Goal: Transaction & Acquisition: Purchase product/service

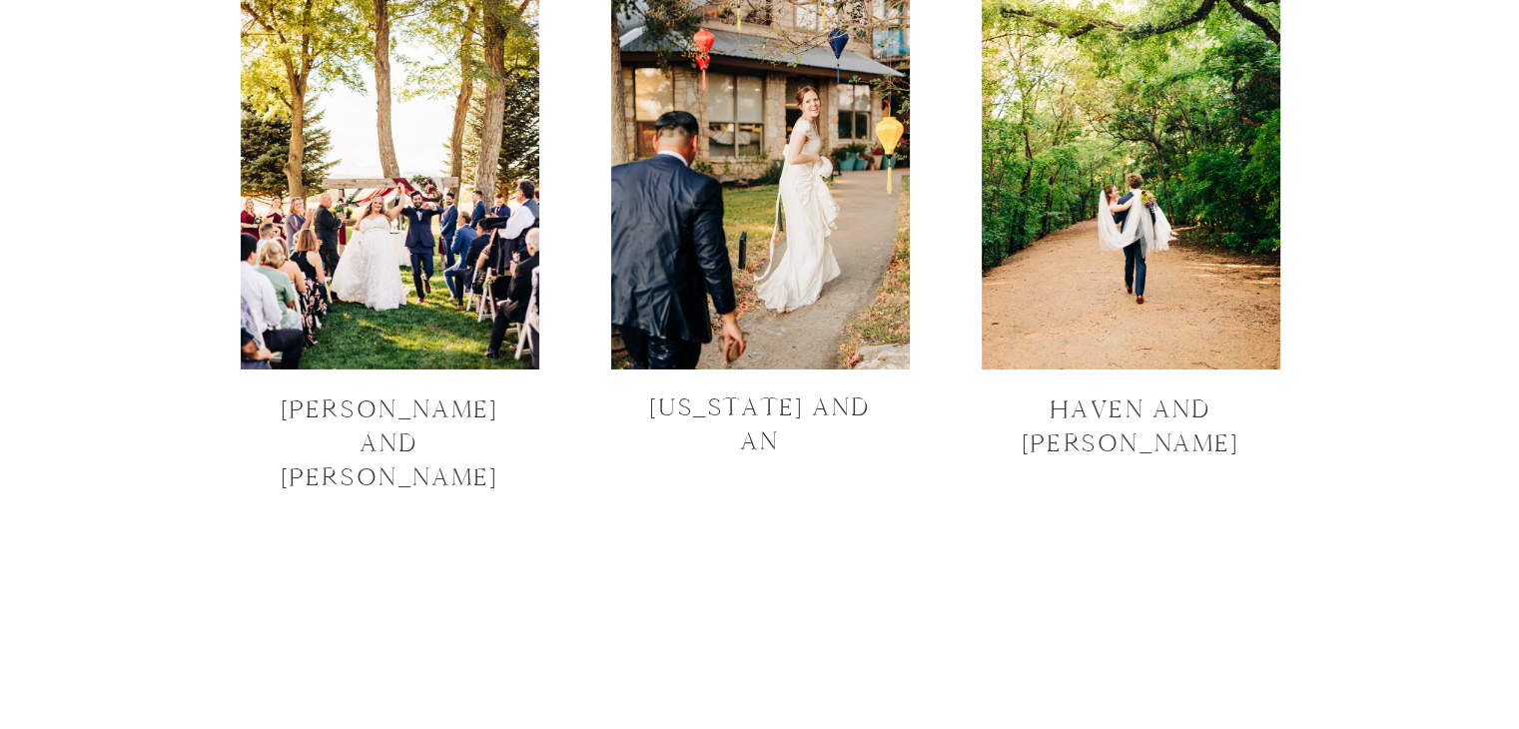
scroll to position [6900, 0]
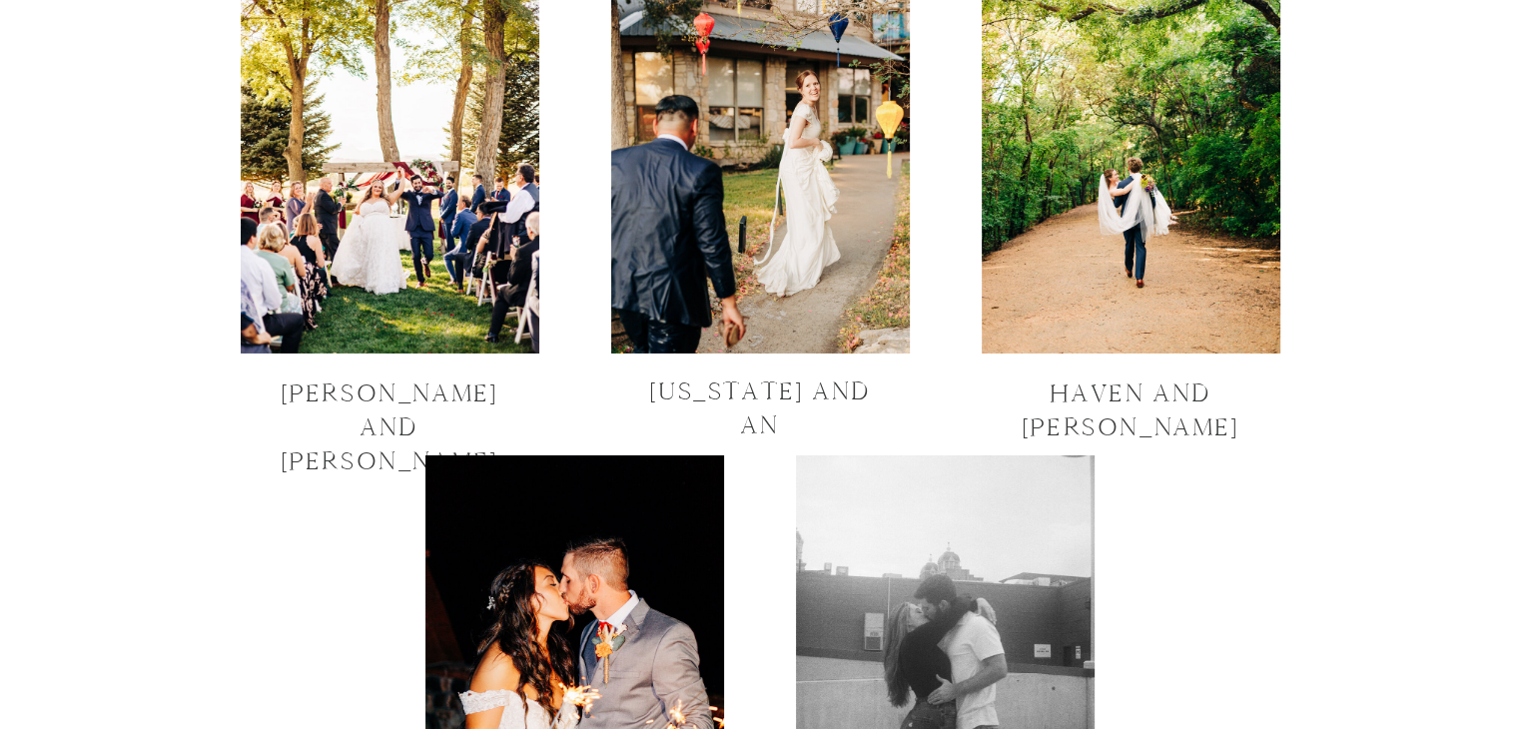
click at [809, 166] on div at bounding box center [760, 154] width 299 height 399
click at [471, 265] on div at bounding box center [390, 154] width 299 height 399
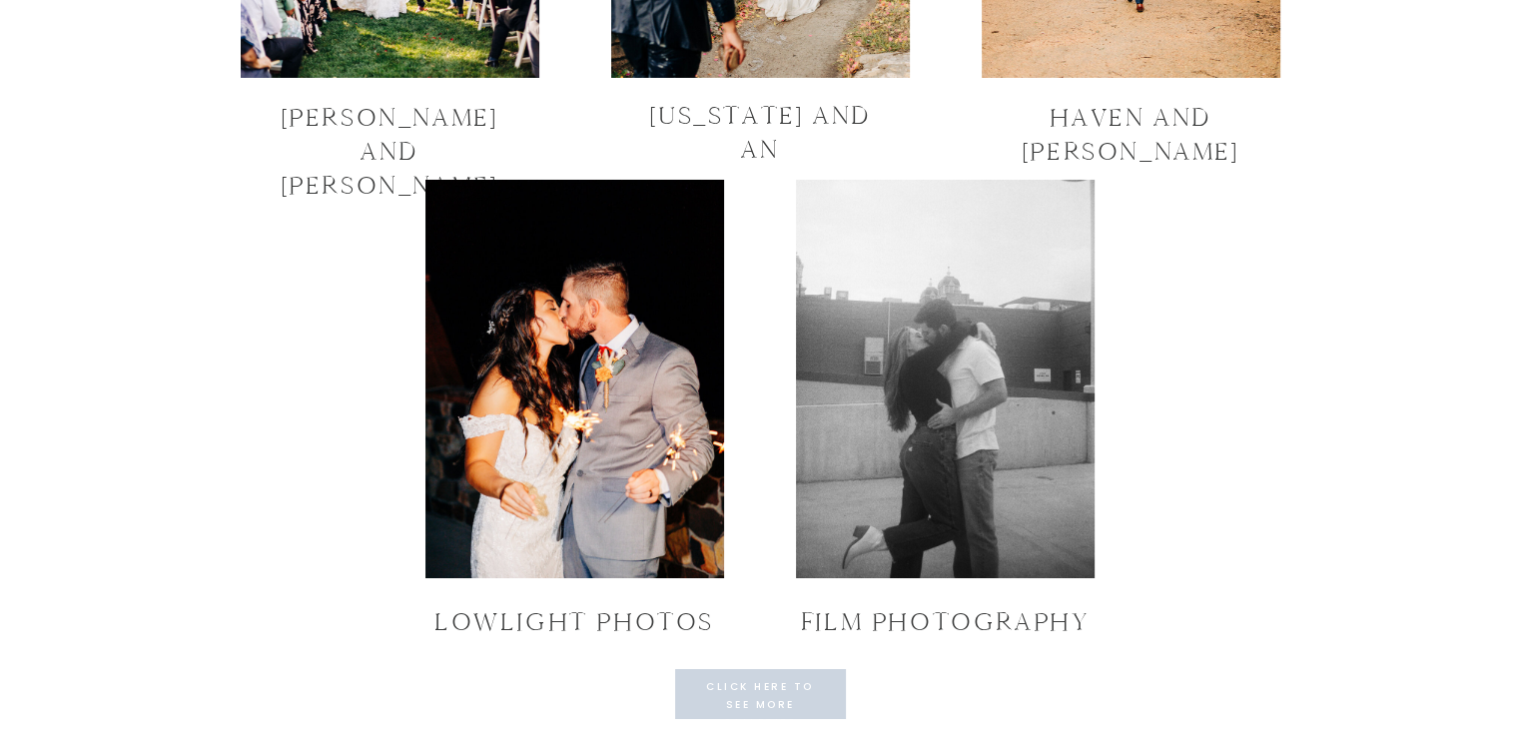
scroll to position [7175, 0]
click at [777, 685] on p "click here to see more galleries" at bounding box center [760, 695] width 135 height 32
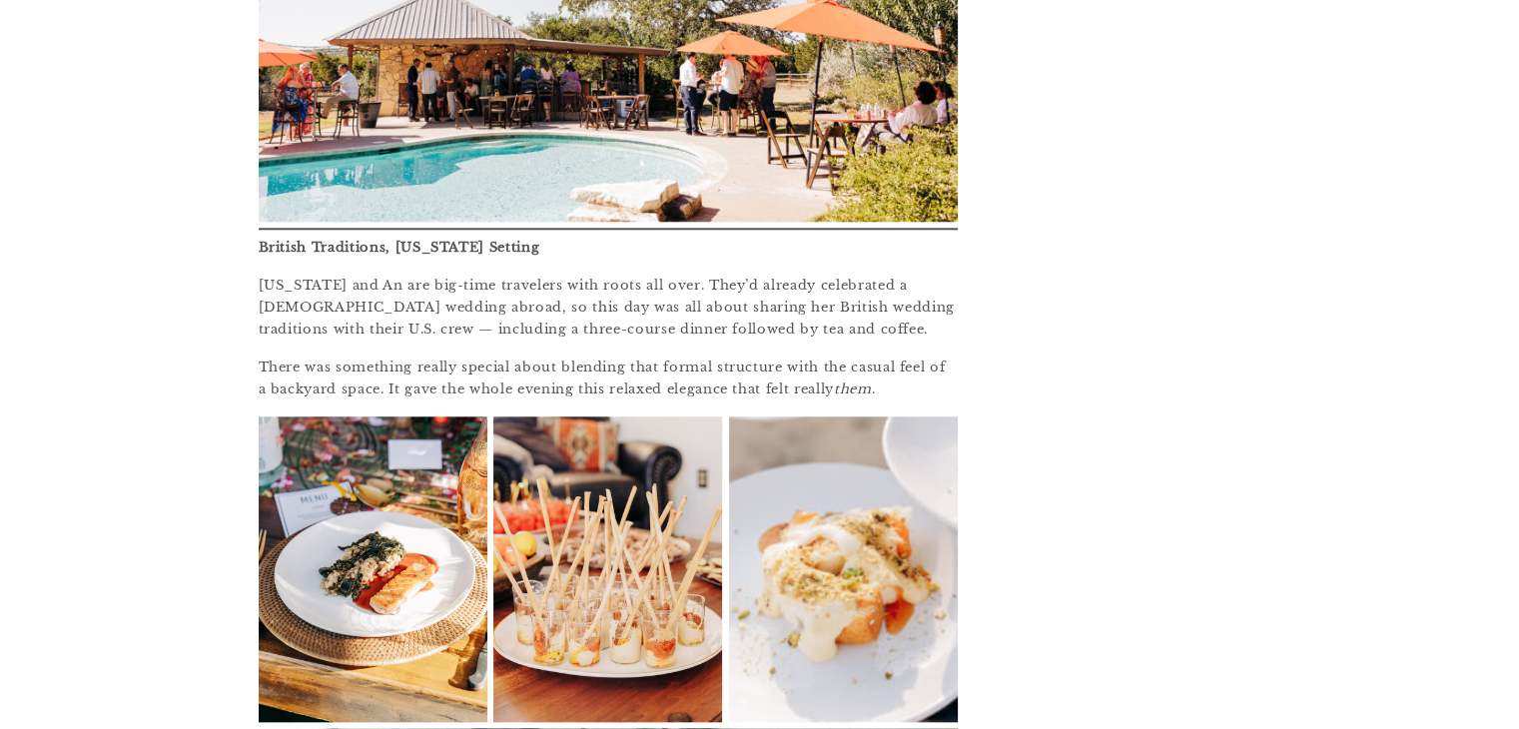
scroll to position [1986, 0]
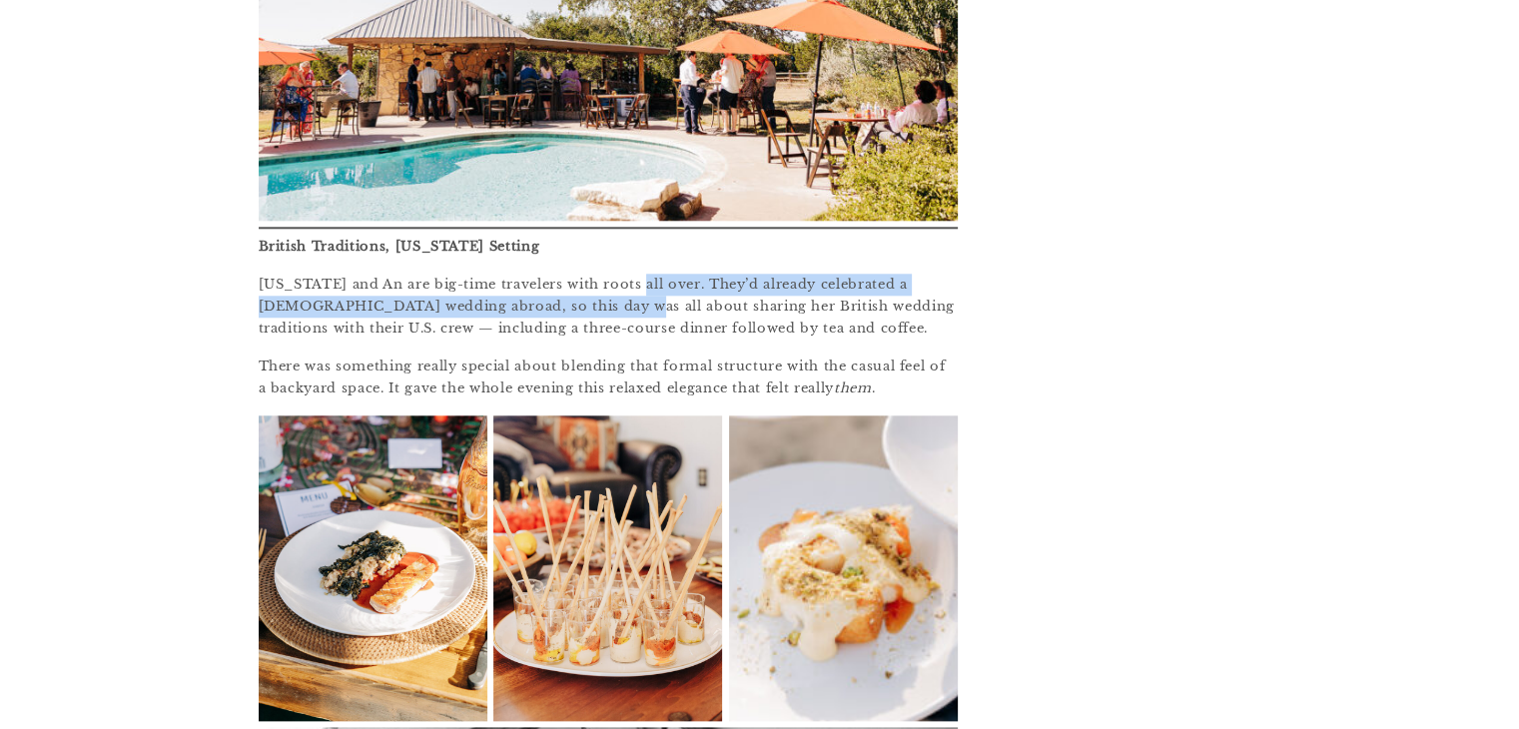
drag, startPoint x: 631, startPoint y: 266, endPoint x: 638, endPoint y: 284, distance: 19.3
click at [638, 284] on p "Georgia and An are big-time travelers with roots all over. They’d already celeb…" at bounding box center [608, 307] width 699 height 66
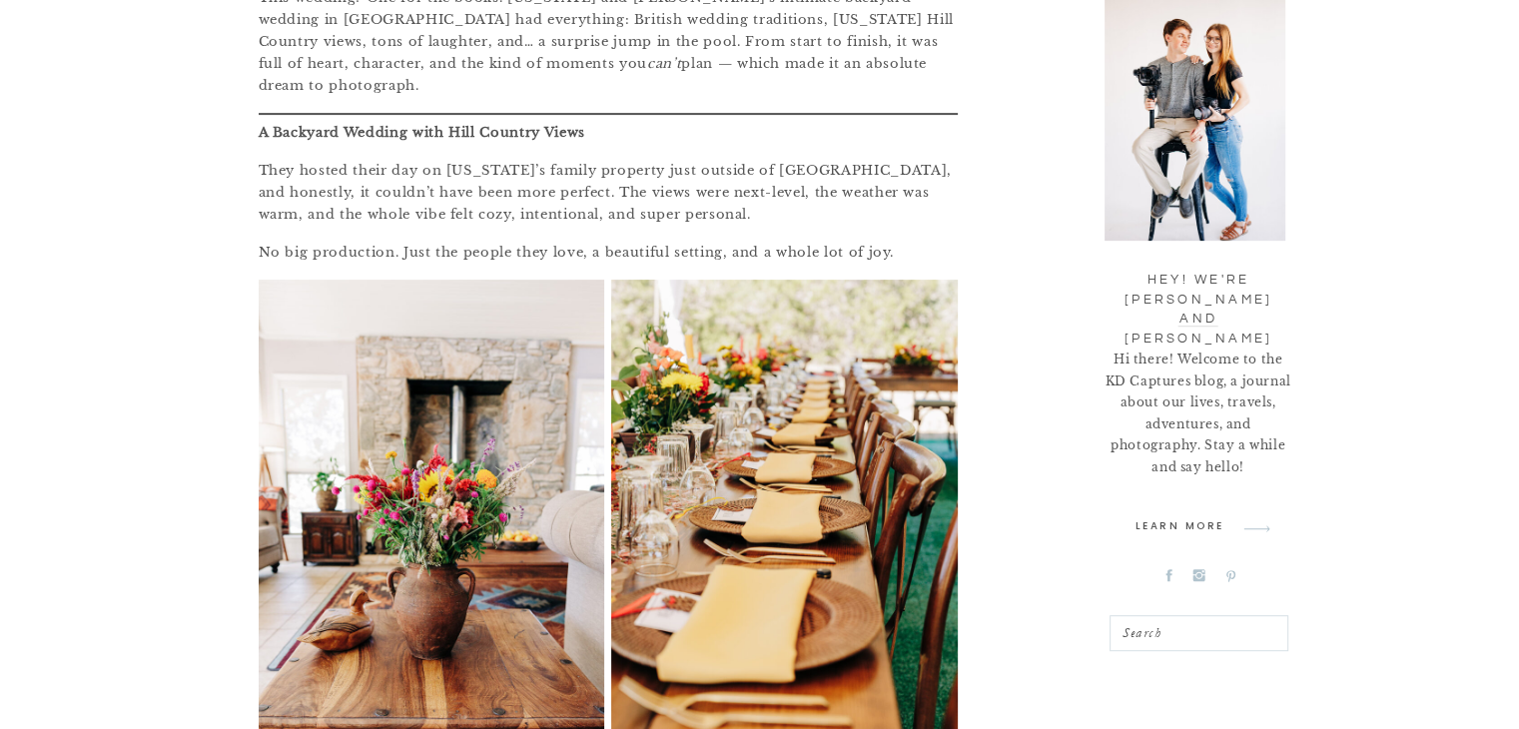
scroll to position [666, 0]
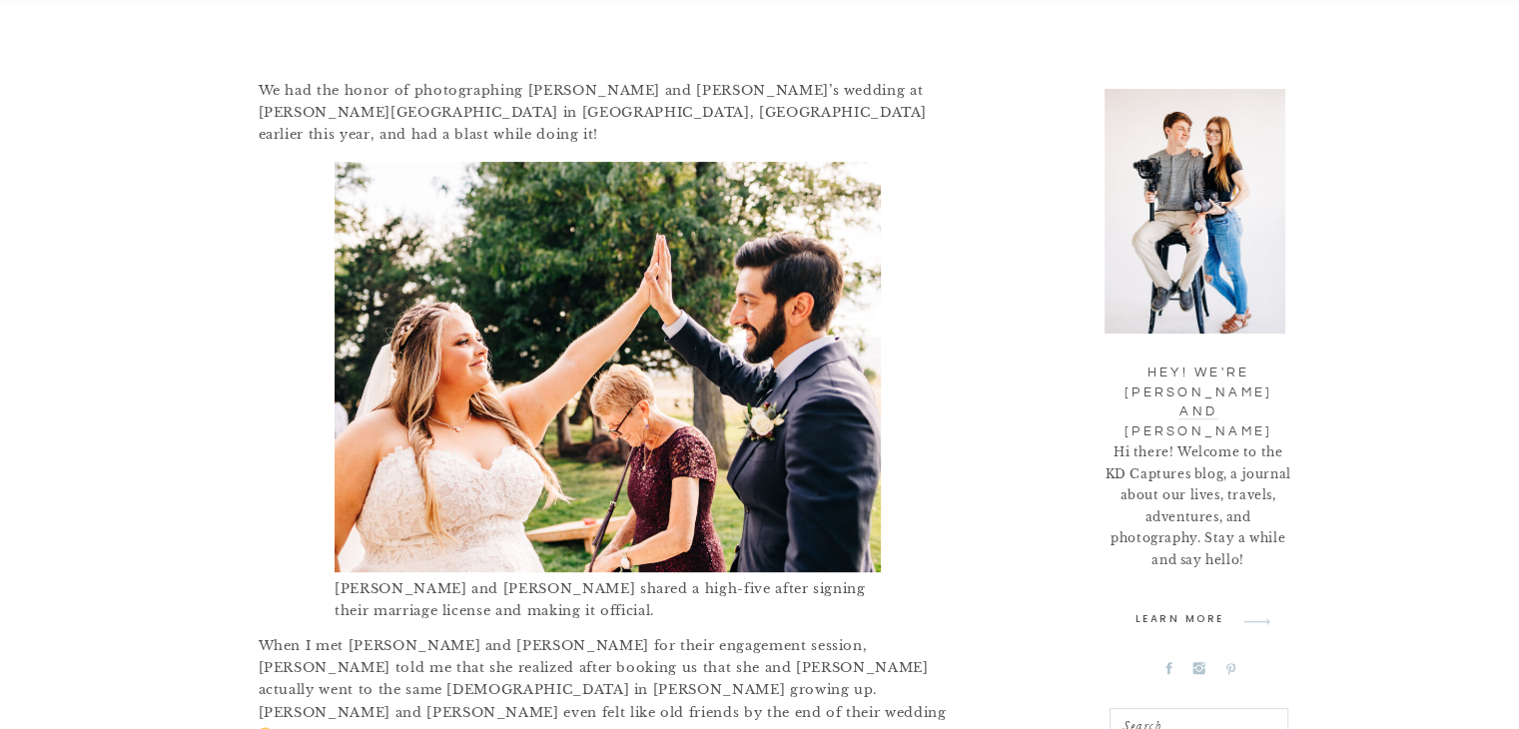
scroll to position [587, 0]
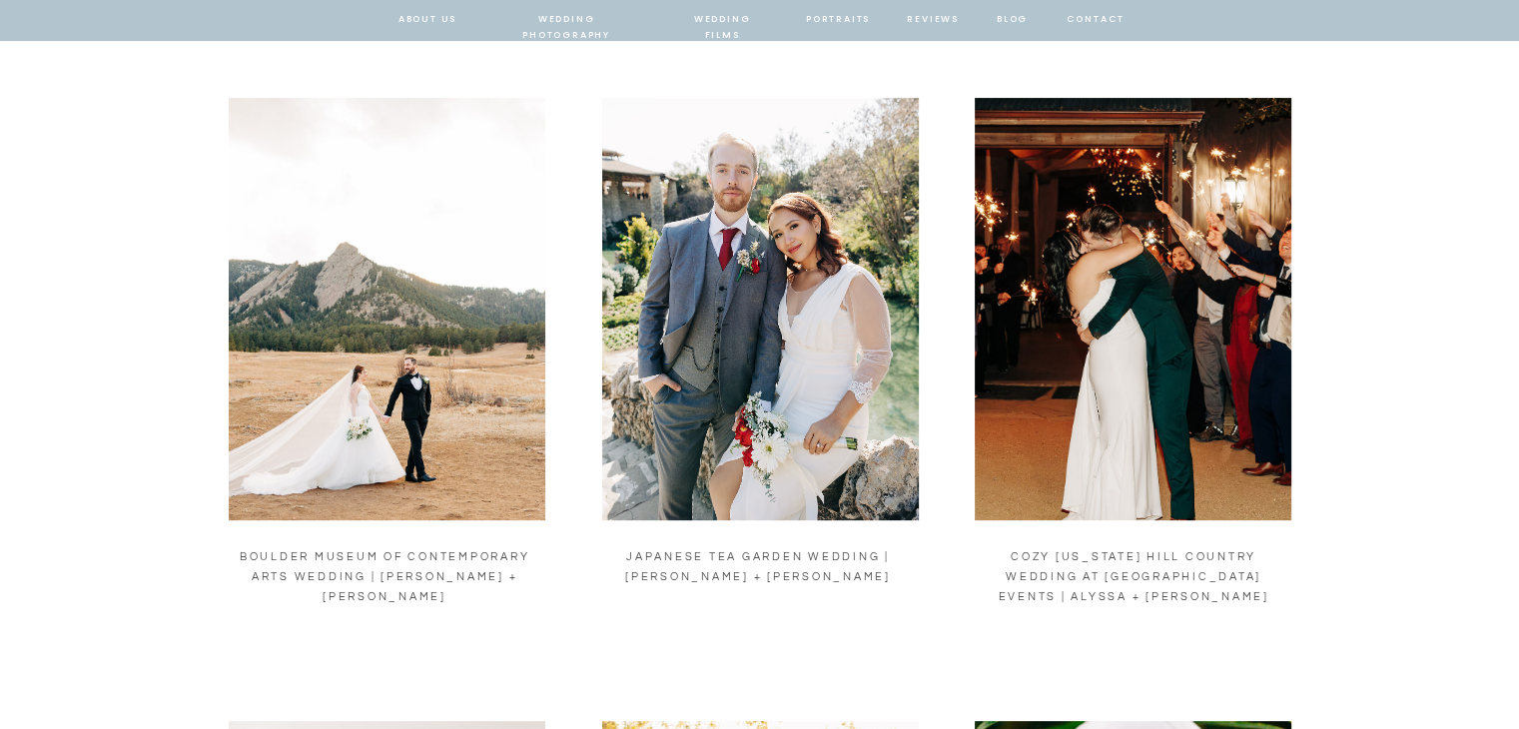
scroll to position [521, 0]
click at [1090, 341] on img at bounding box center [1133, 310] width 317 height 423
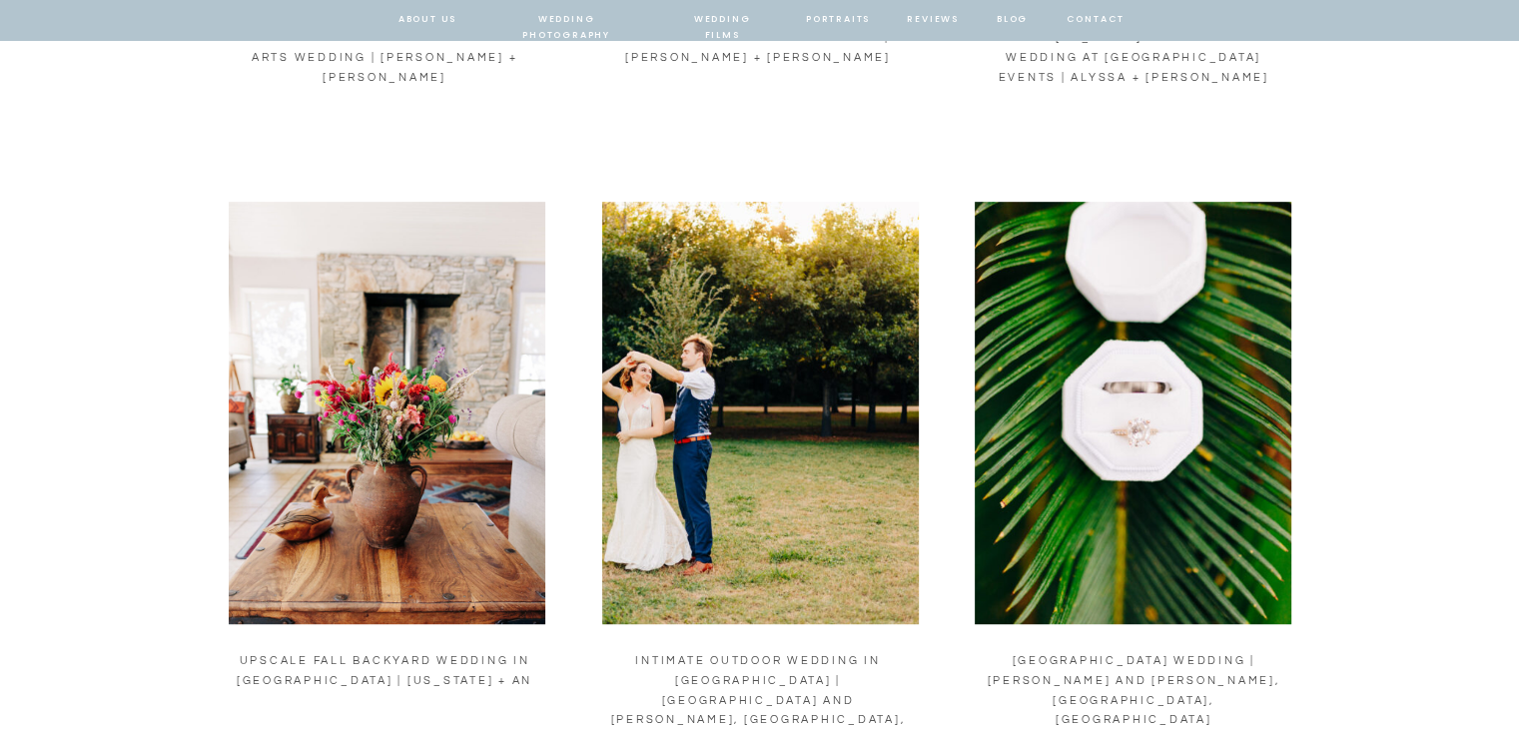
scroll to position [1049, 0]
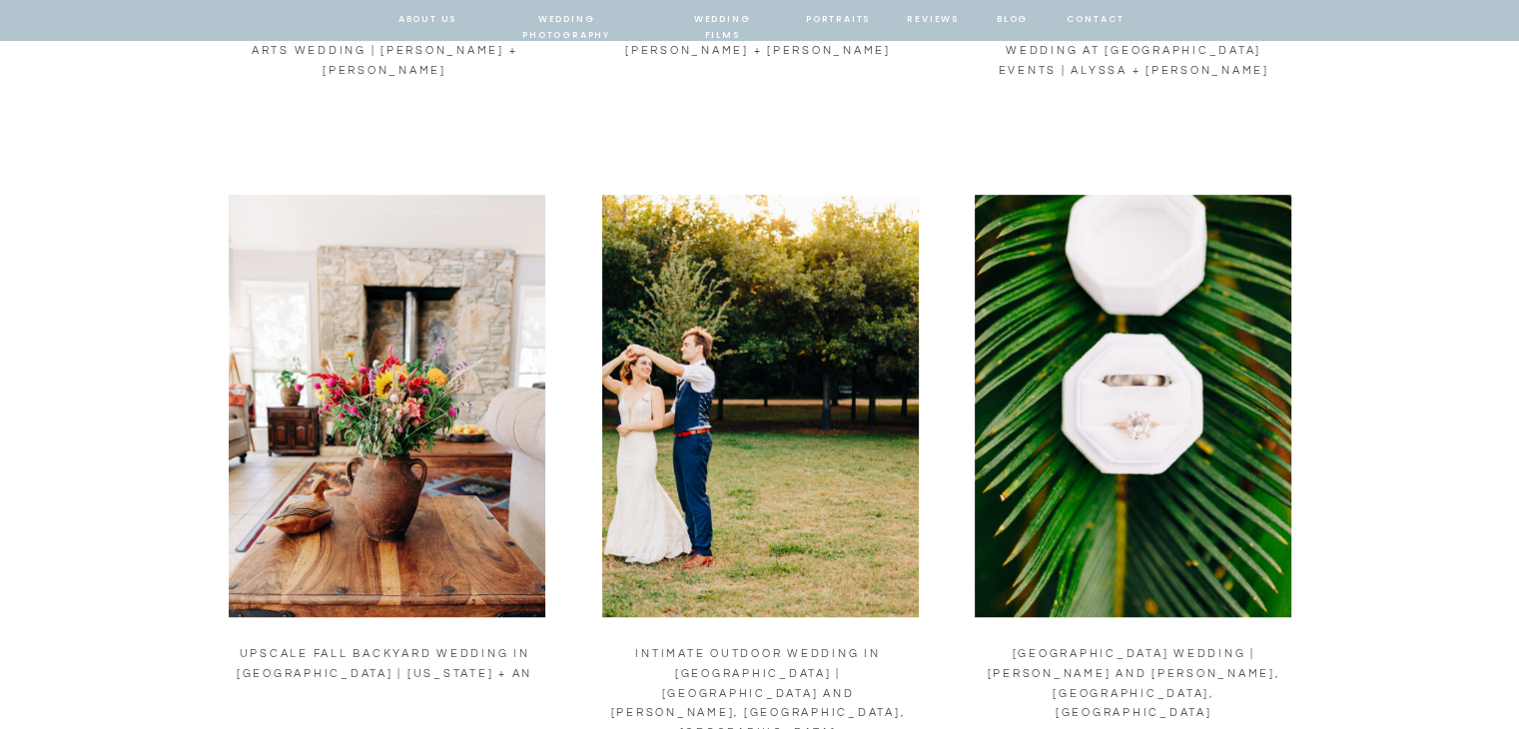
click at [1111, 360] on img at bounding box center [1133, 406] width 317 height 423
click at [0, 222] on div "Boulder Museum of Contemporary Arts Wedding | Rachel + Christian Japanese Tea G…" at bounding box center [759, 435] width 1519 height 1870
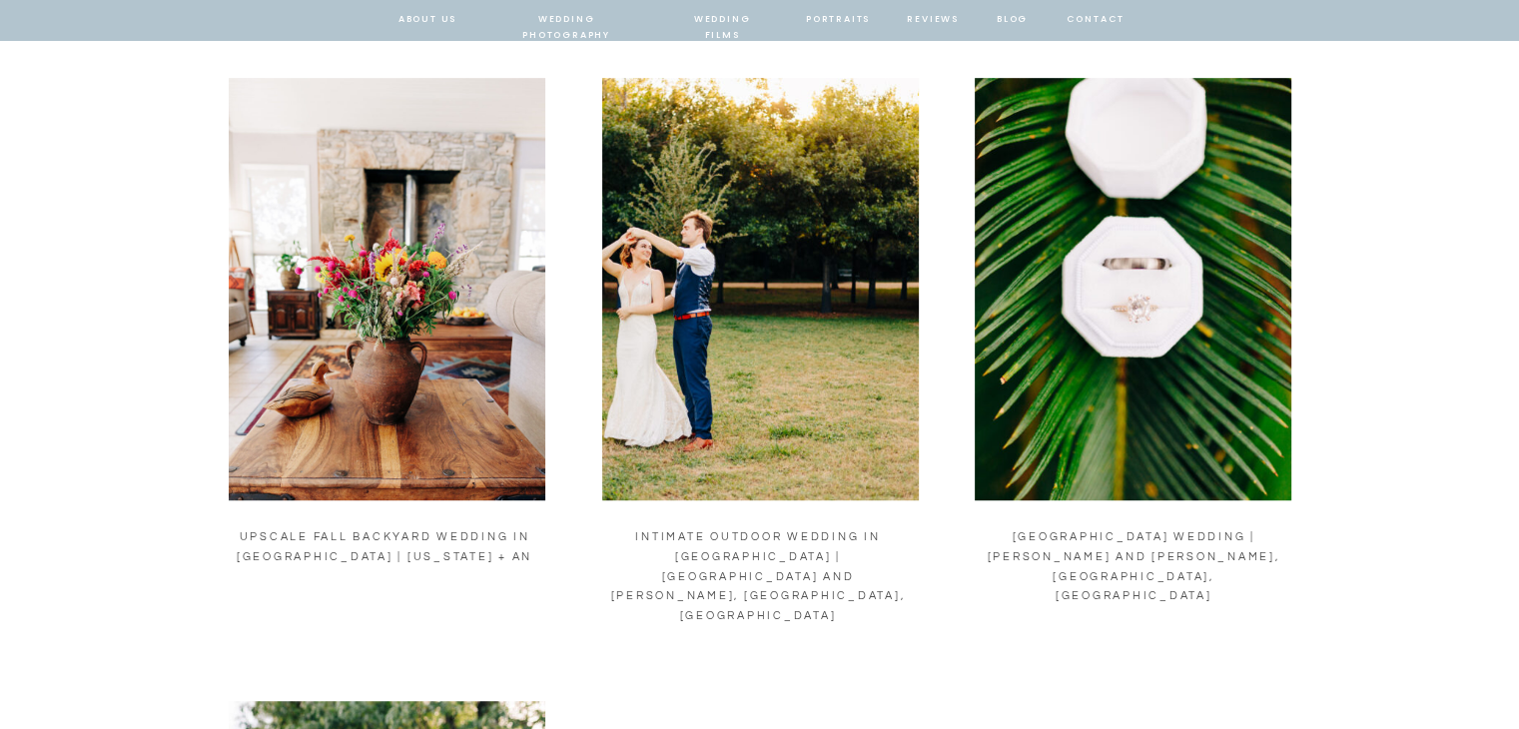
scroll to position [1143, 0]
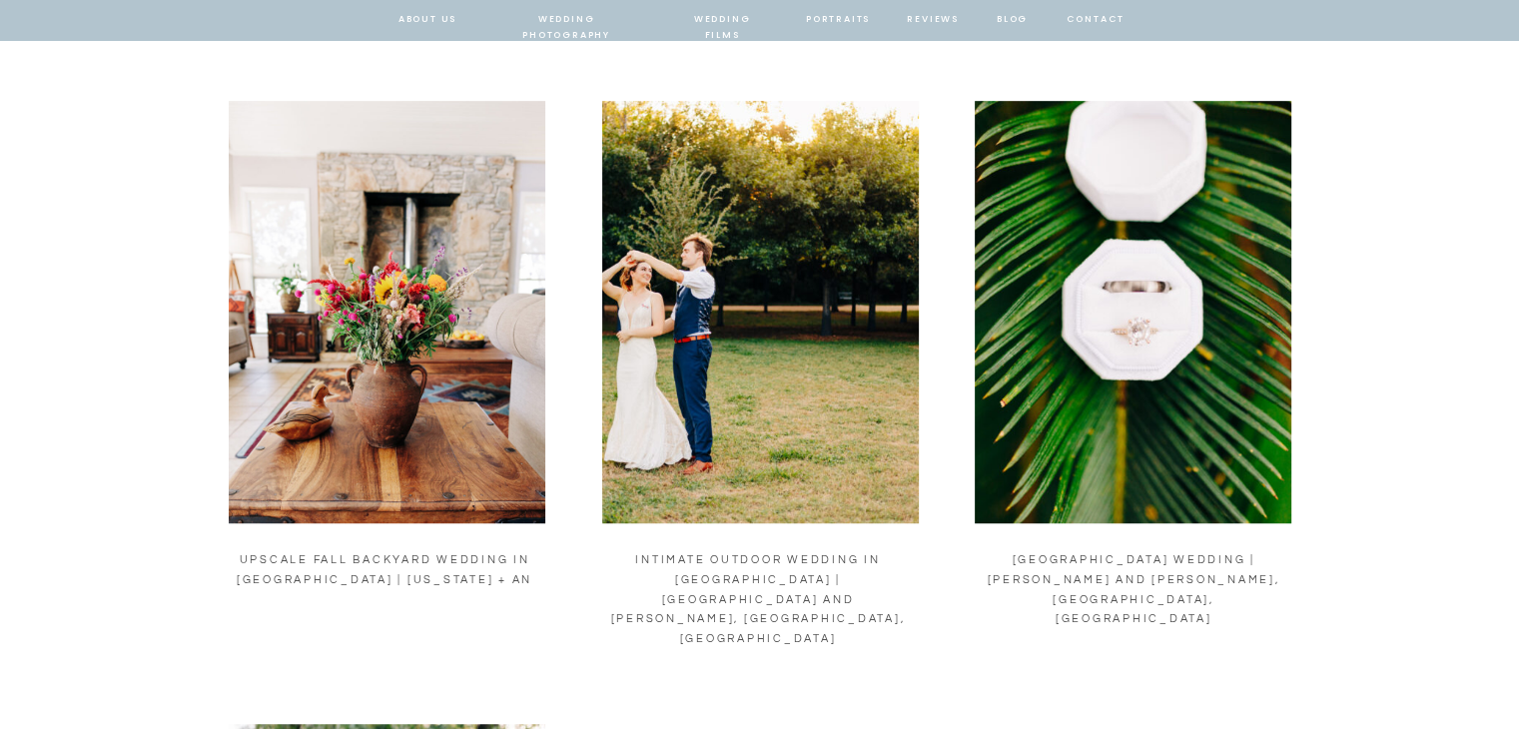
click at [1129, 329] on img at bounding box center [1133, 312] width 317 height 423
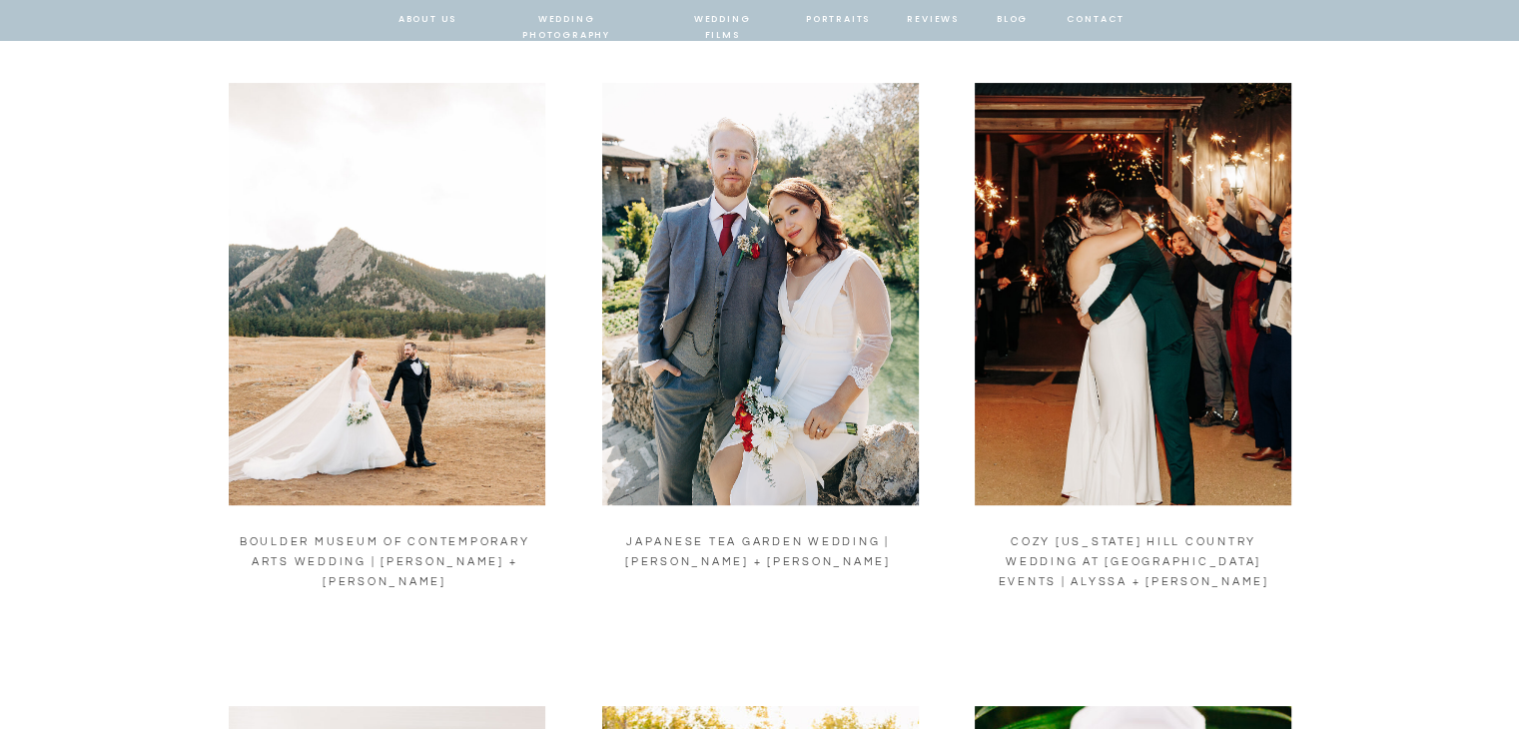
scroll to position [535, 0]
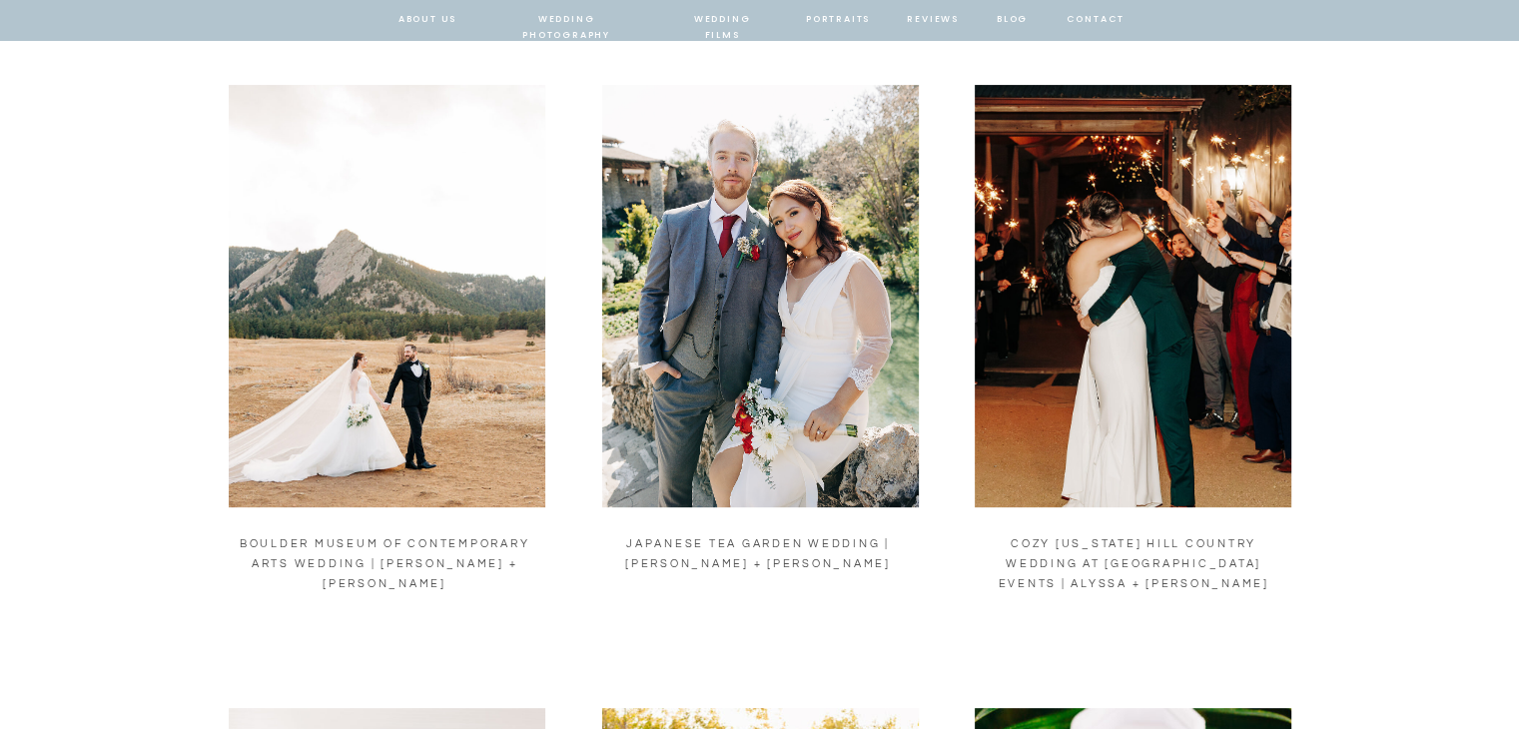
click at [771, 265] on img at bounding box center [760, 296] width 317 height 423
click at [612, 21] on nav "wedding photography" at bounding box center [566, 20] width 147 height 18
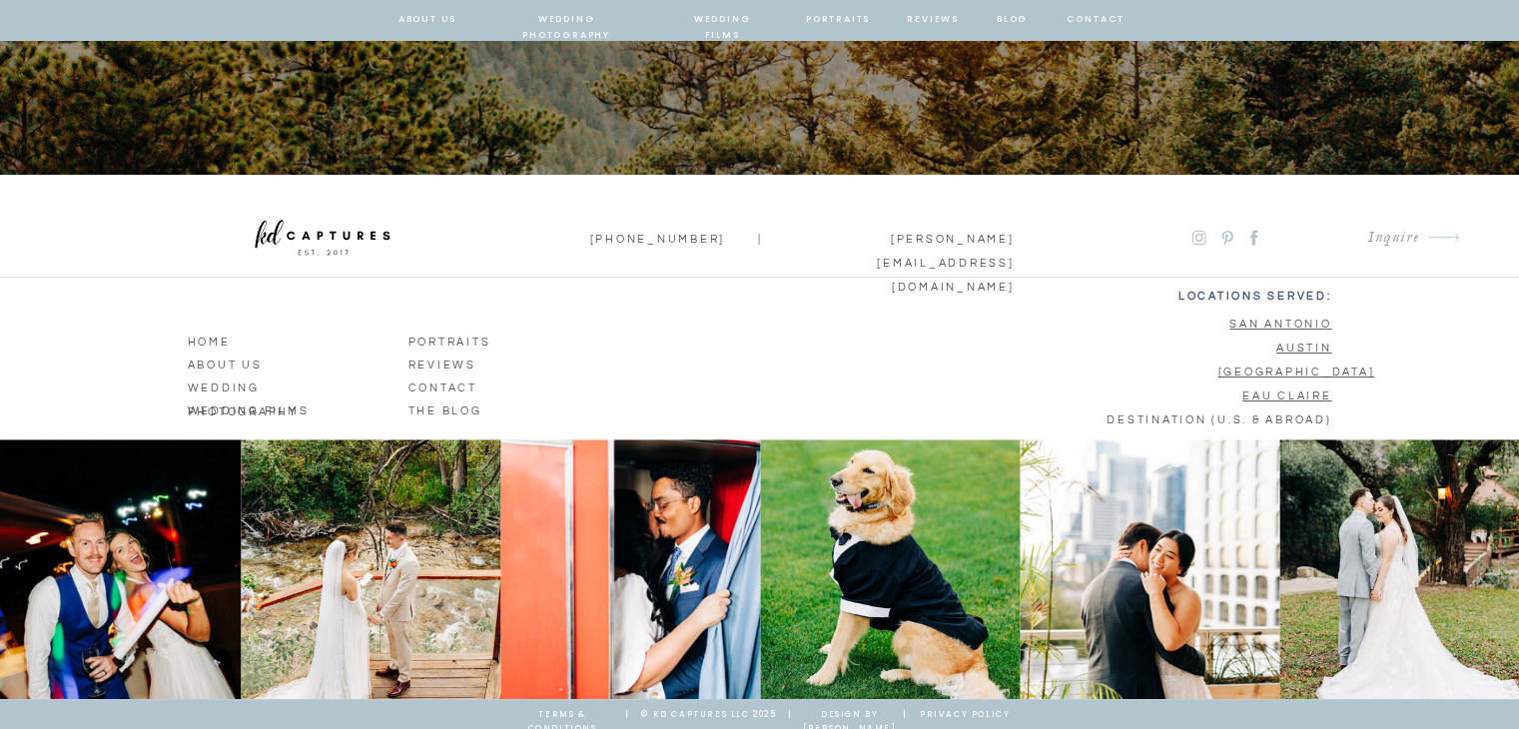
scroll to position [616, 0]
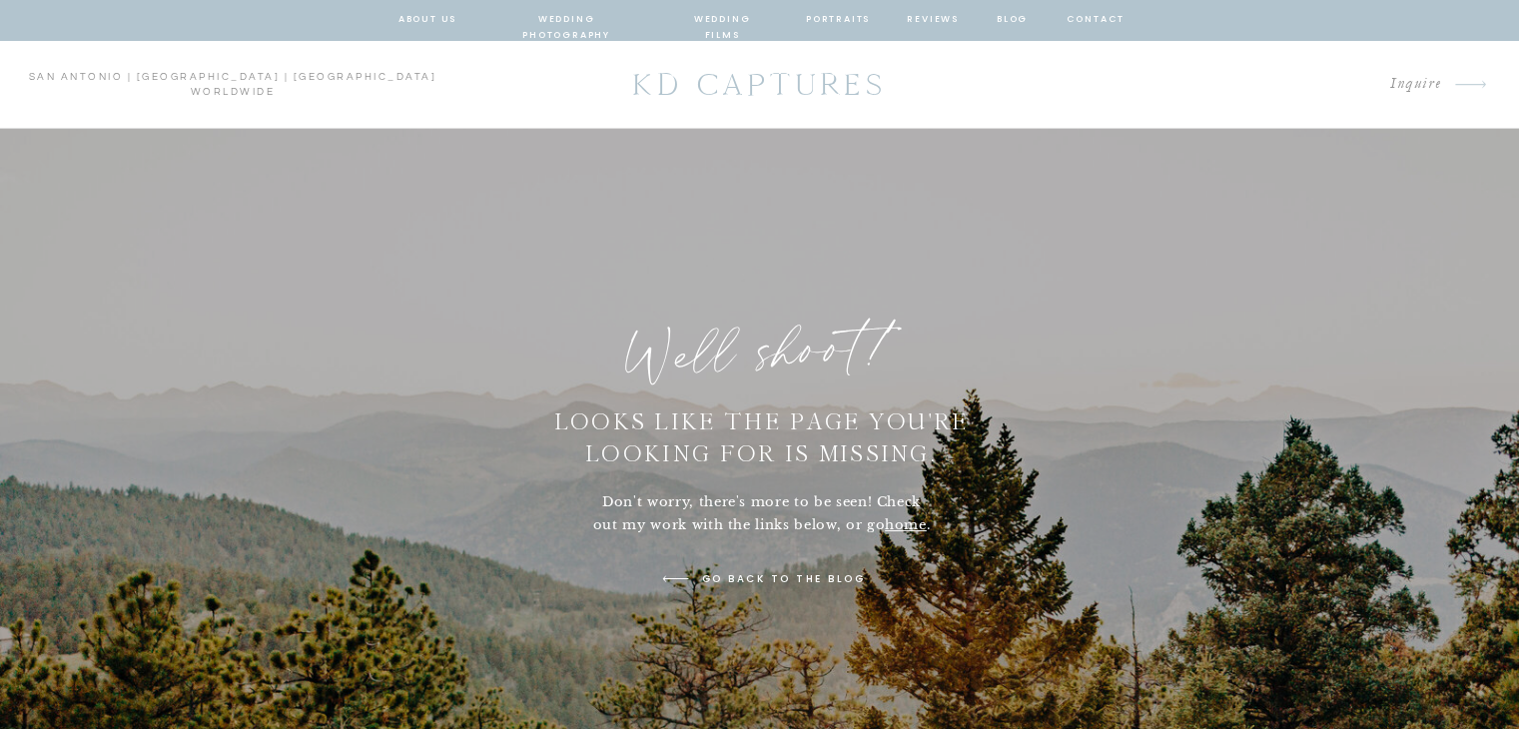
scroll to position [616, 0]
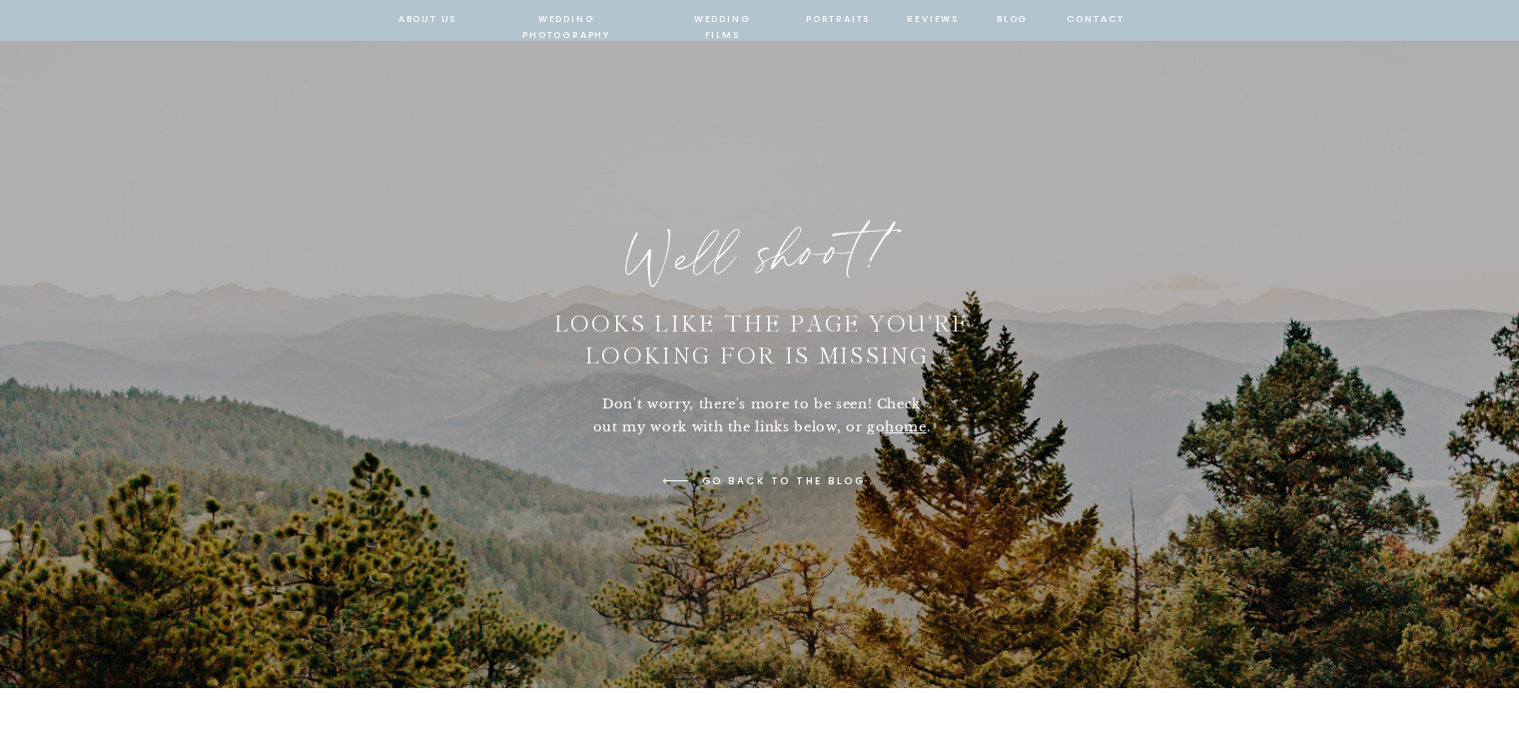
scroll to position [120, 0]
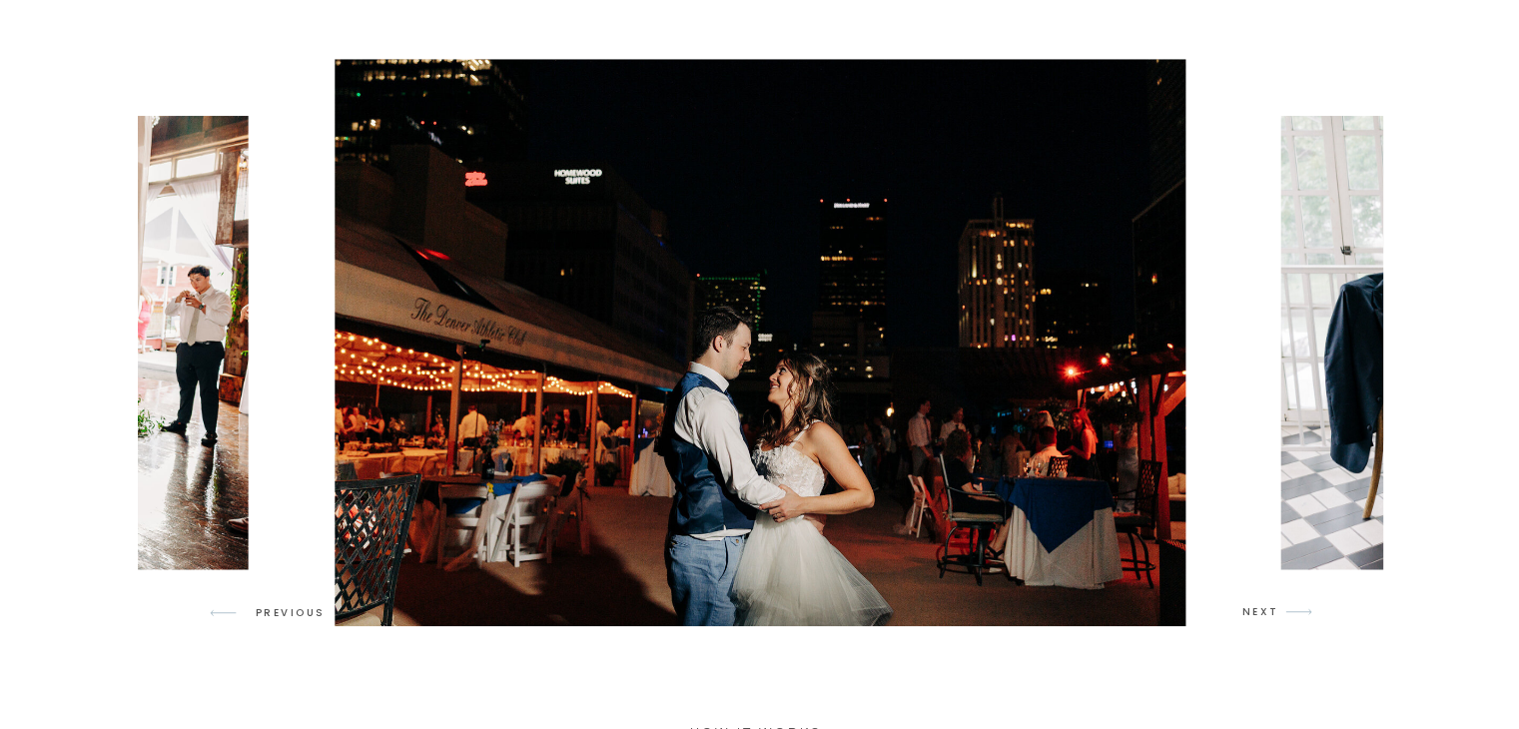
scroll to position [1760, 0]
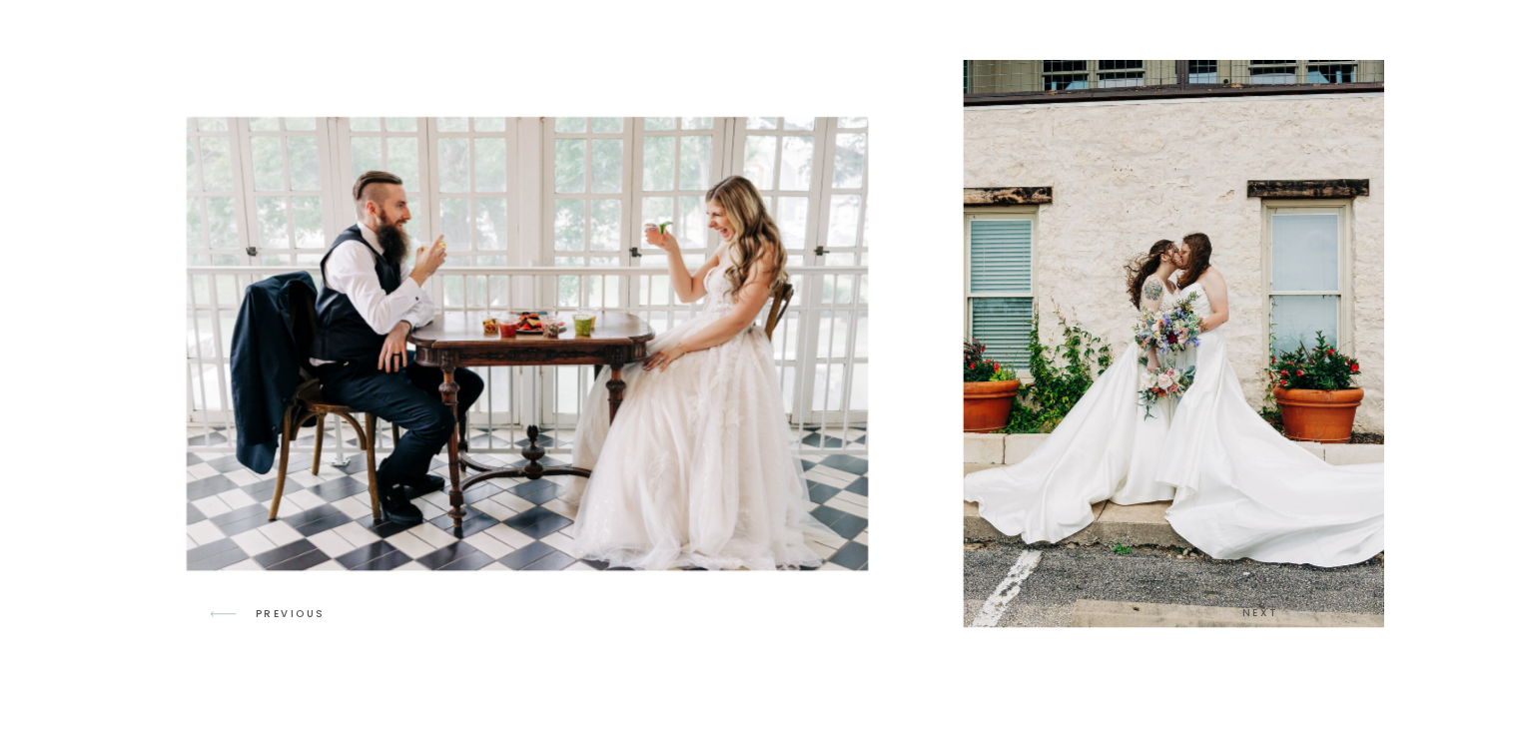
click at [963, 353] on img at bounding box center [1176, 343] width 426 height 567
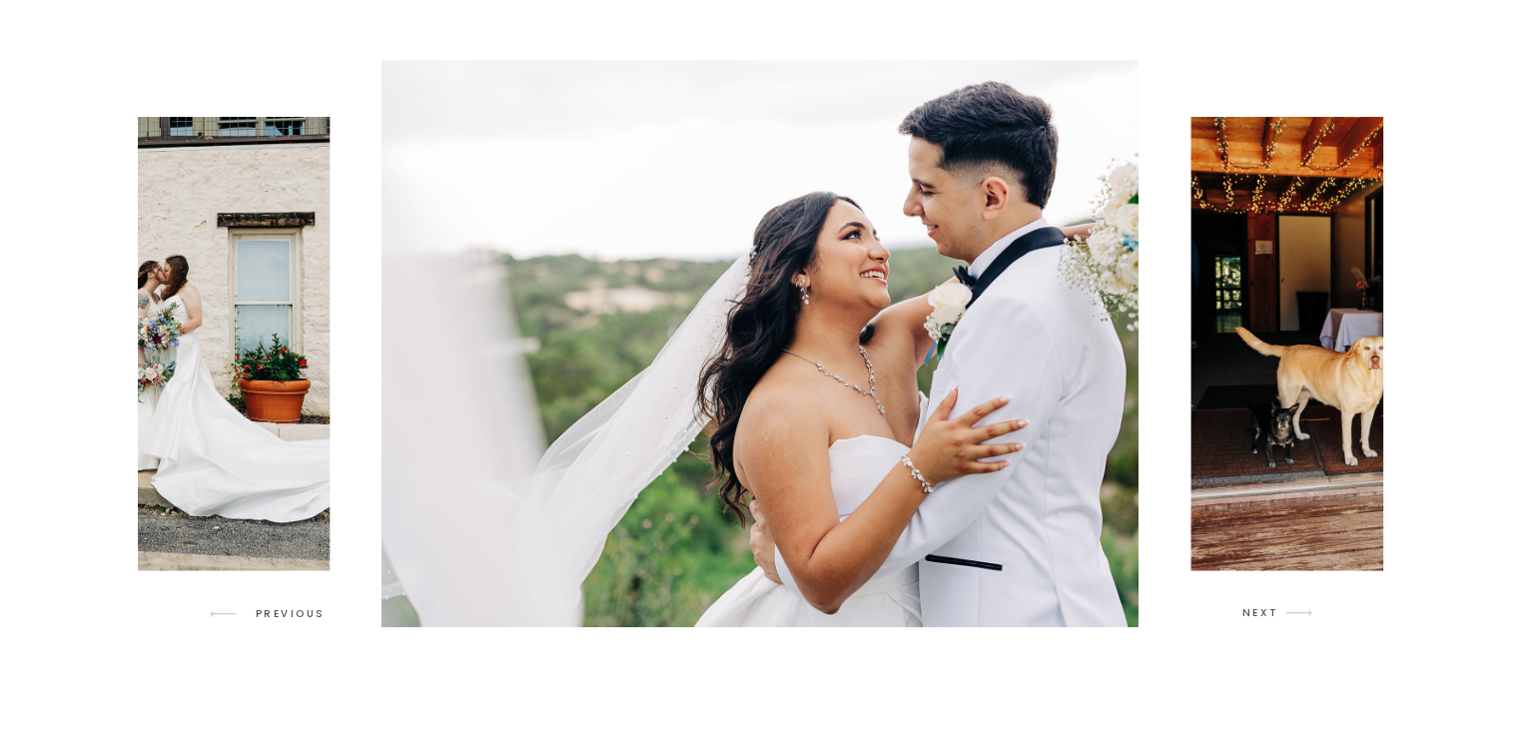
click at [846, 375] on div at bounding box center [761, 343] width 1246 height 567
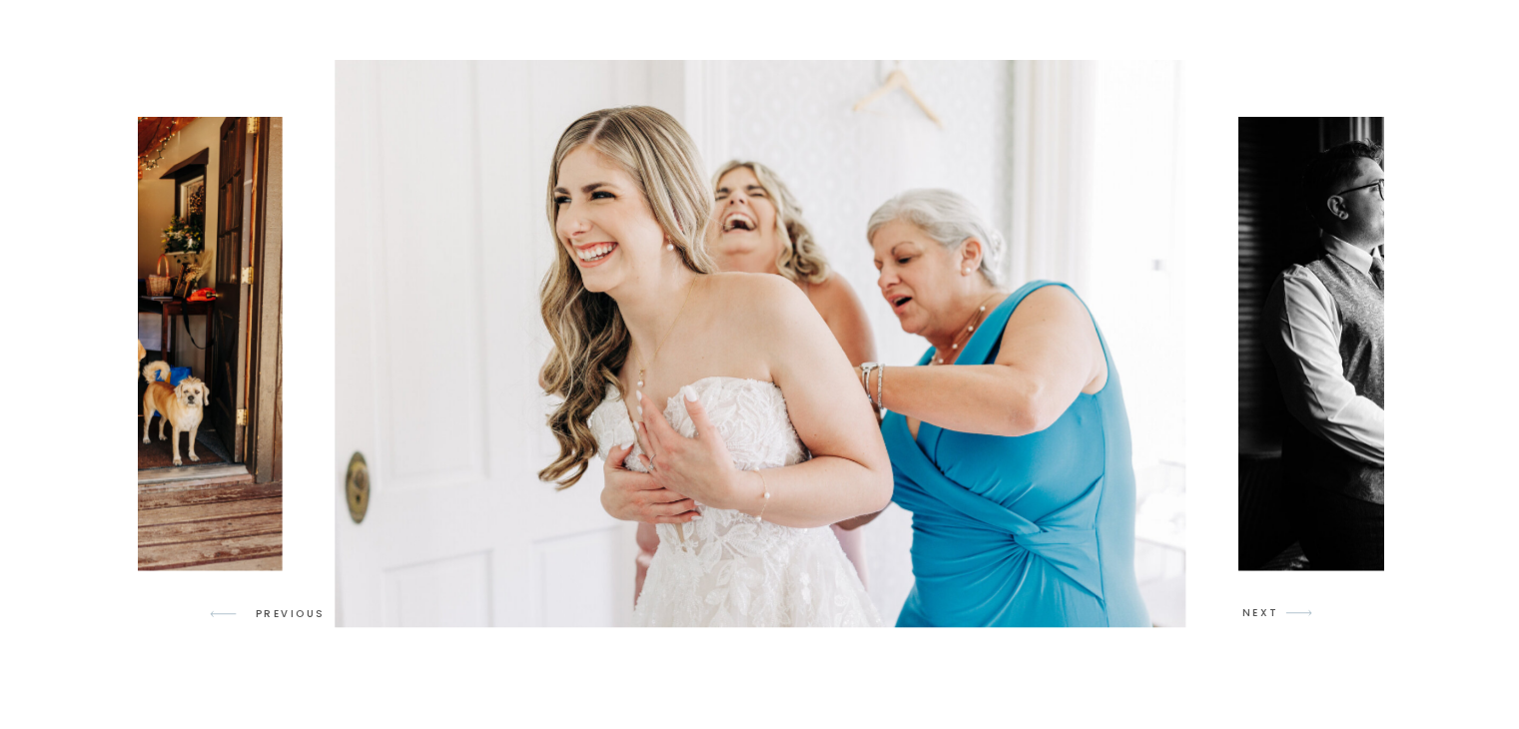
click at [442, 500] on img at bounding box center [761, 343] width 852 height 567
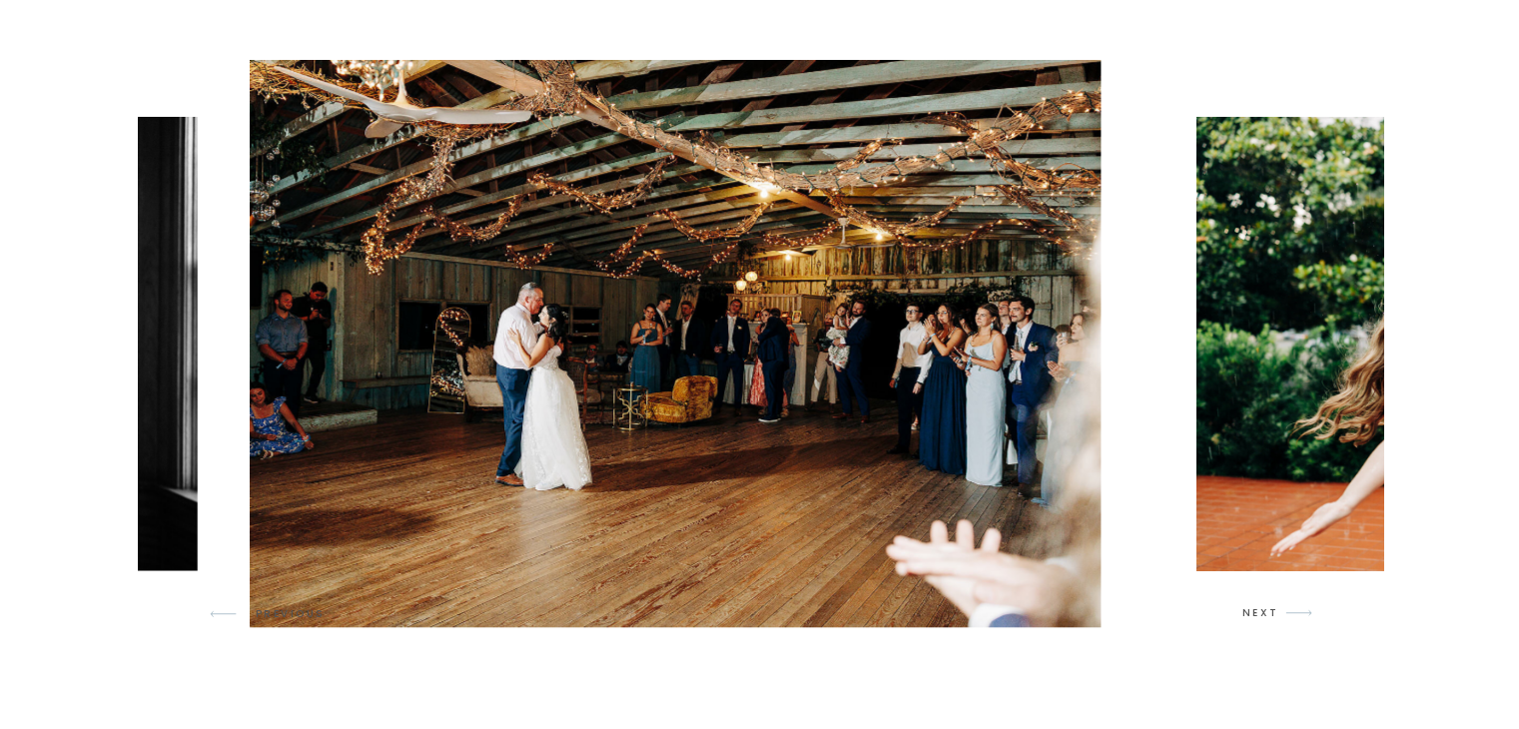
click at [927, 277] on img at bounding box center [675, 343] width 851 height 567
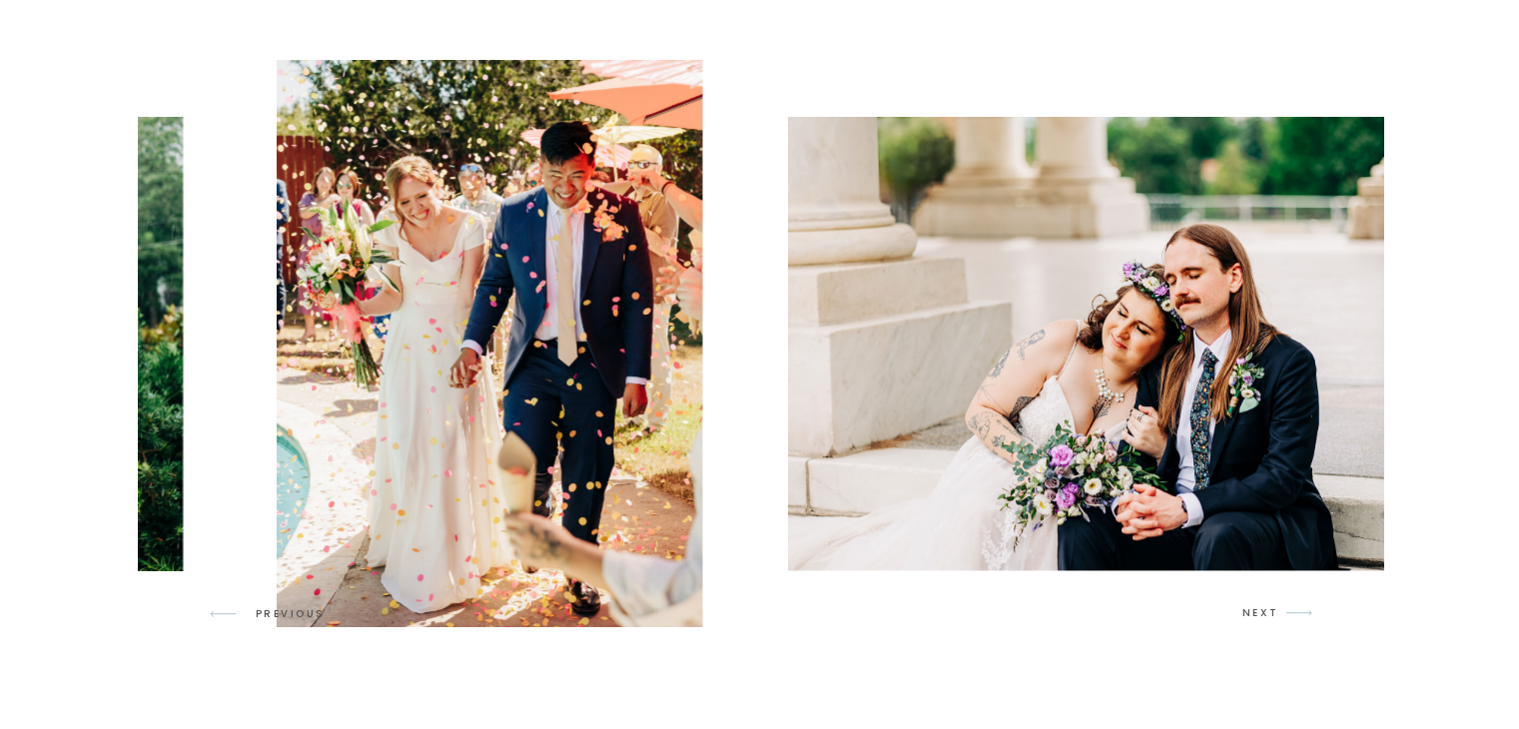
click at [432, 428] on img at bounding box center [491, 343] width 426 height 567
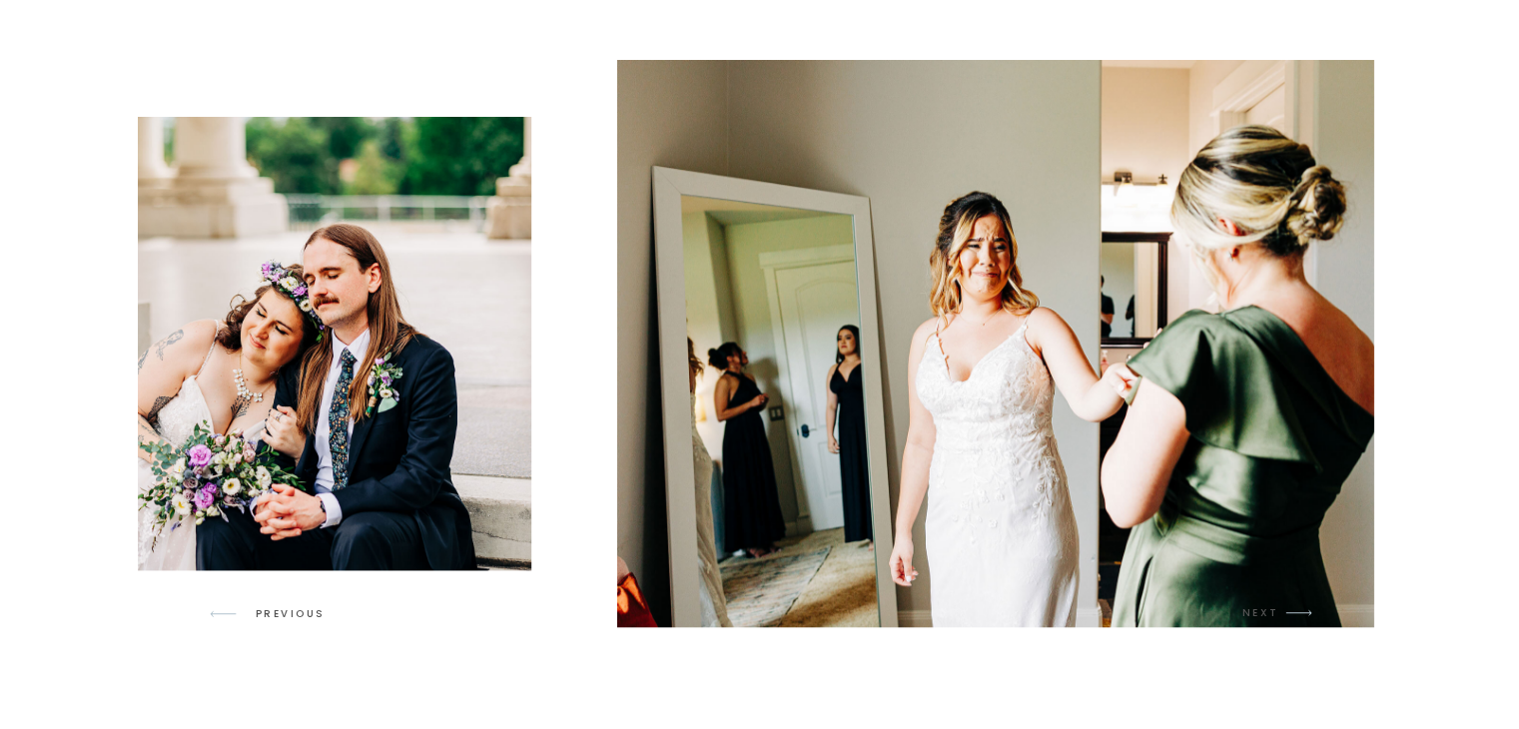
click at [783, 278] on img at bounding box center [995, 343] width 756 height 567
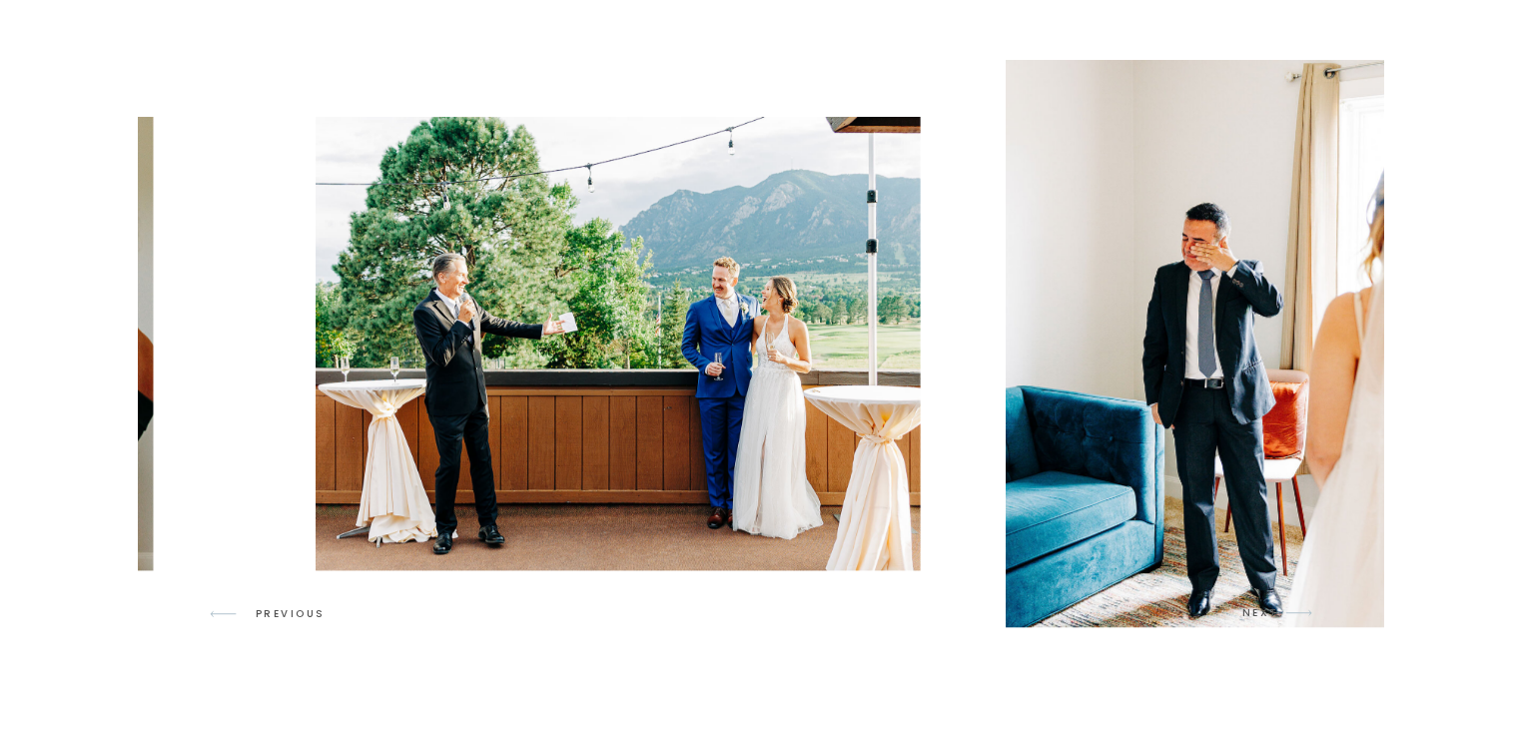
click at [1006, 269] on img at bounding box center [1219, 343] width 426 height 567
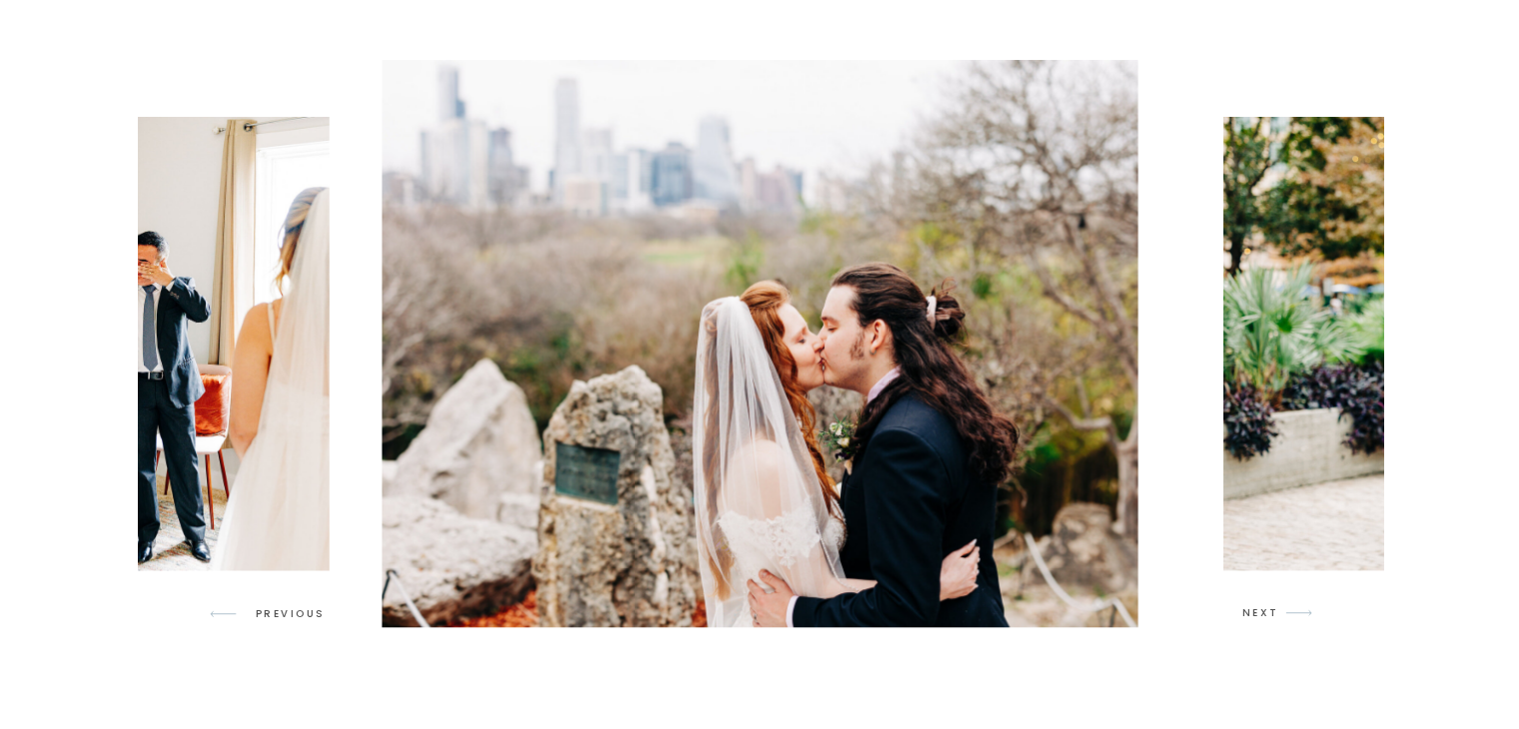
click at [964, 273] on img at bounding box center [760, 343] width 756 height 567
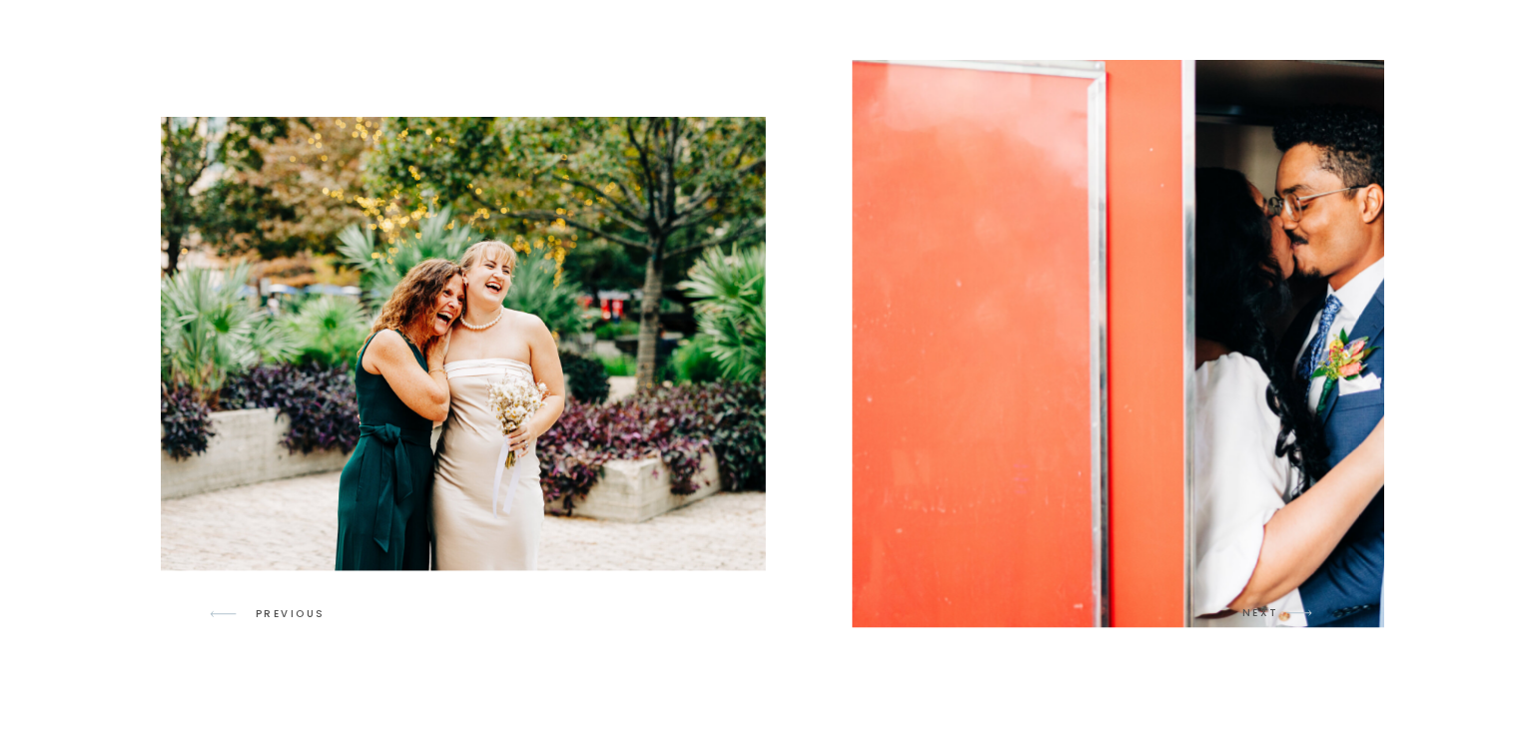
click at [955, 393] on img at bounding box center [1230, 343] width 756 height 567
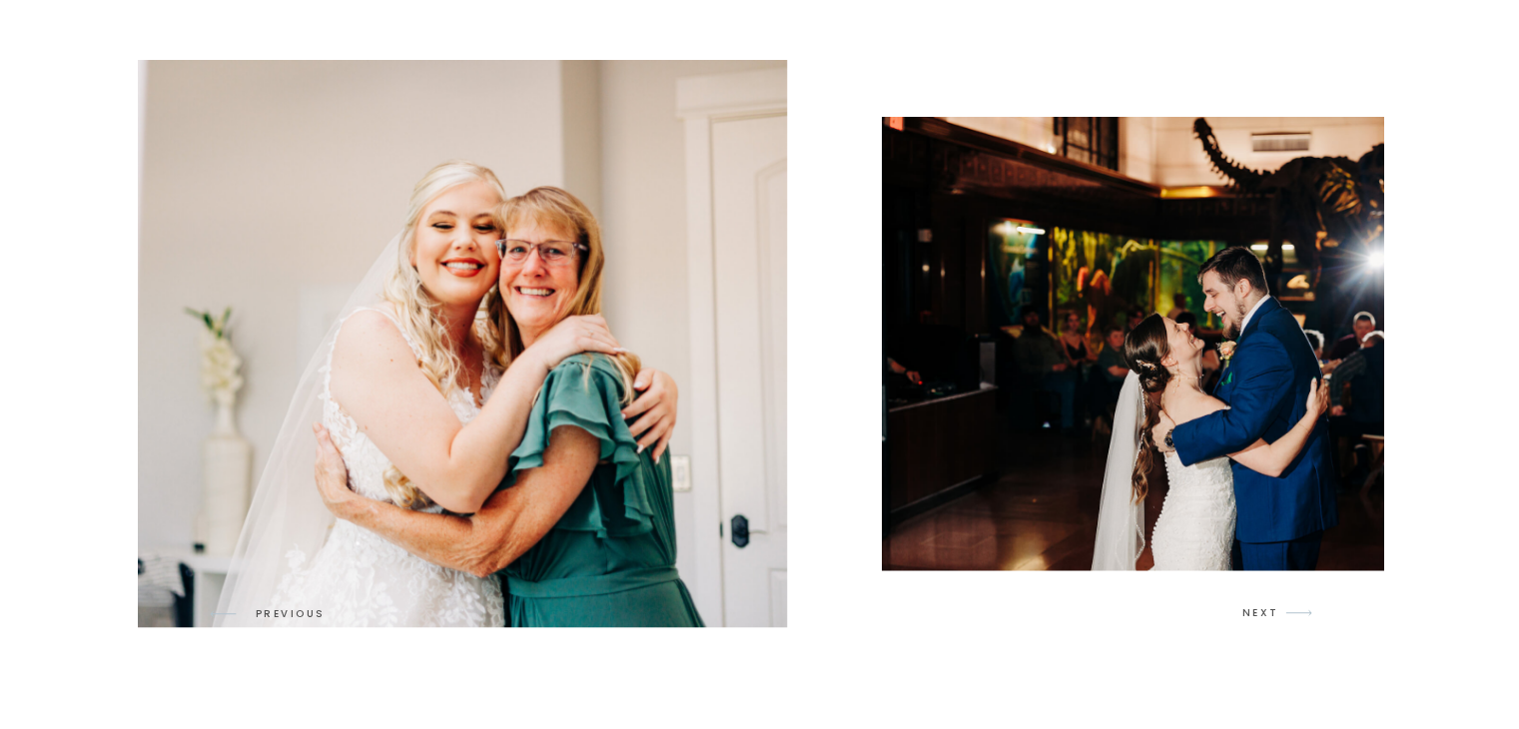
click at [600, 517] on img at bounding box center [408, 343] width 756 height 567
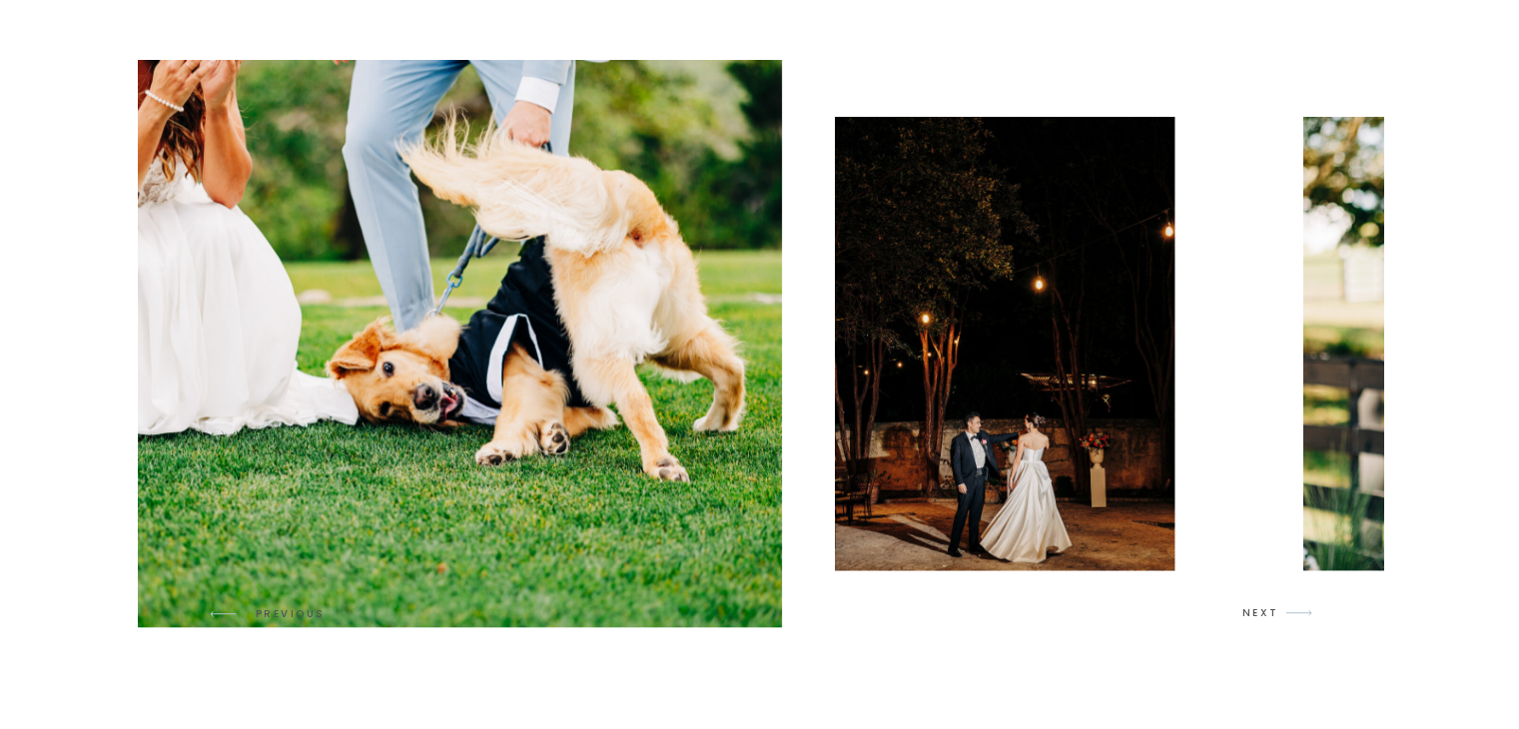
click at [448, 612] on img at bounding box center [404, 343] width 756 height 567
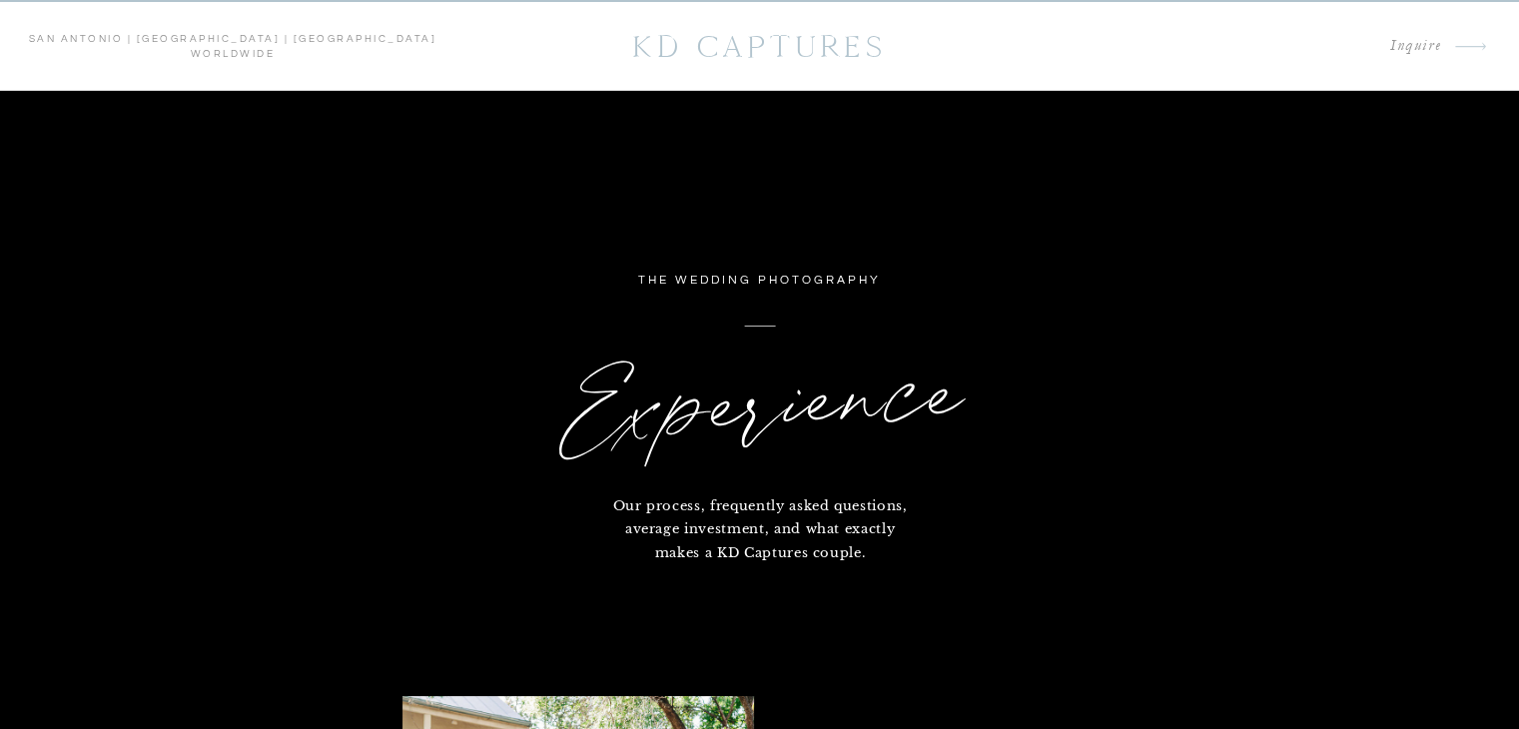
scroll to position [0, 0]
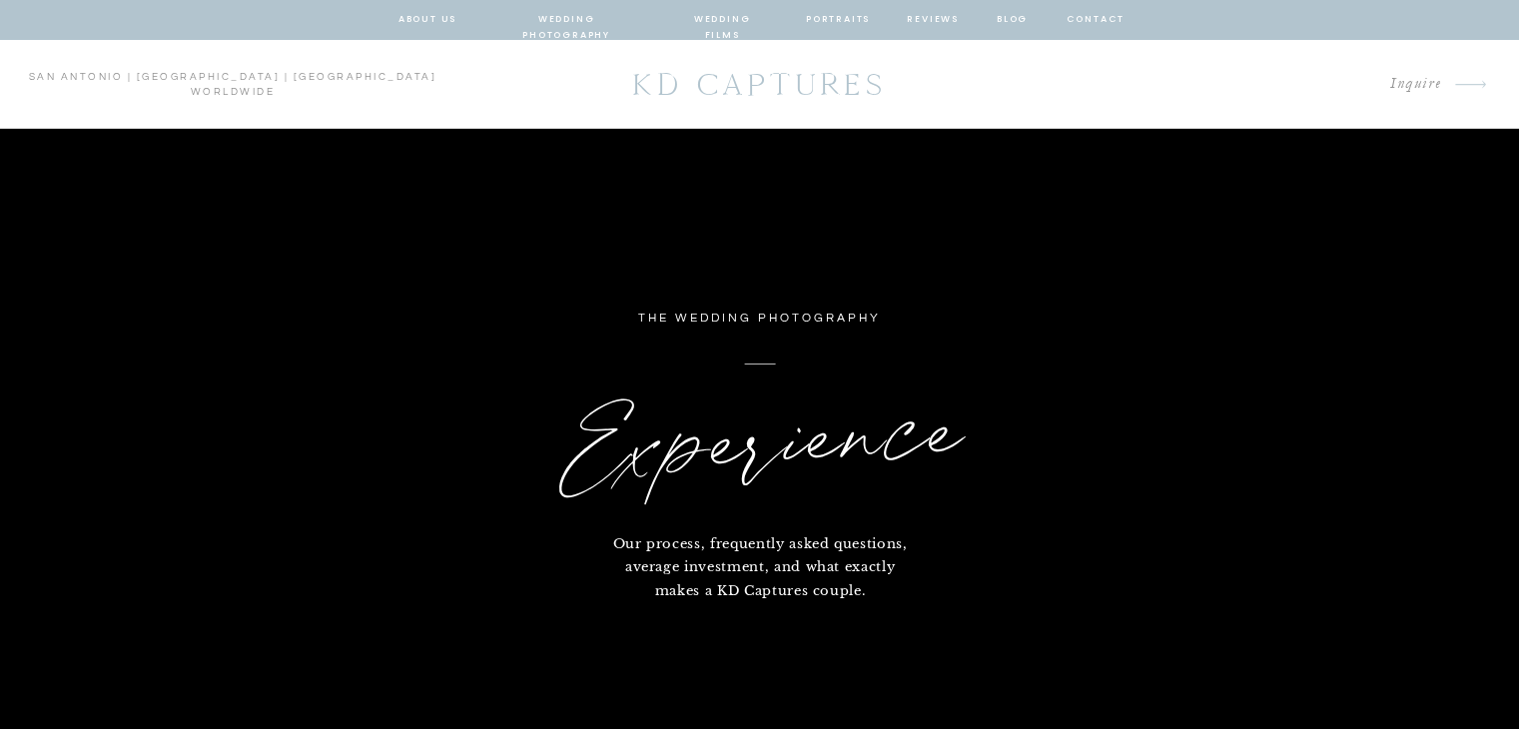
click at [731, 27] on nav "wedding films" at bounding box center [722, 20] width 95 height 18
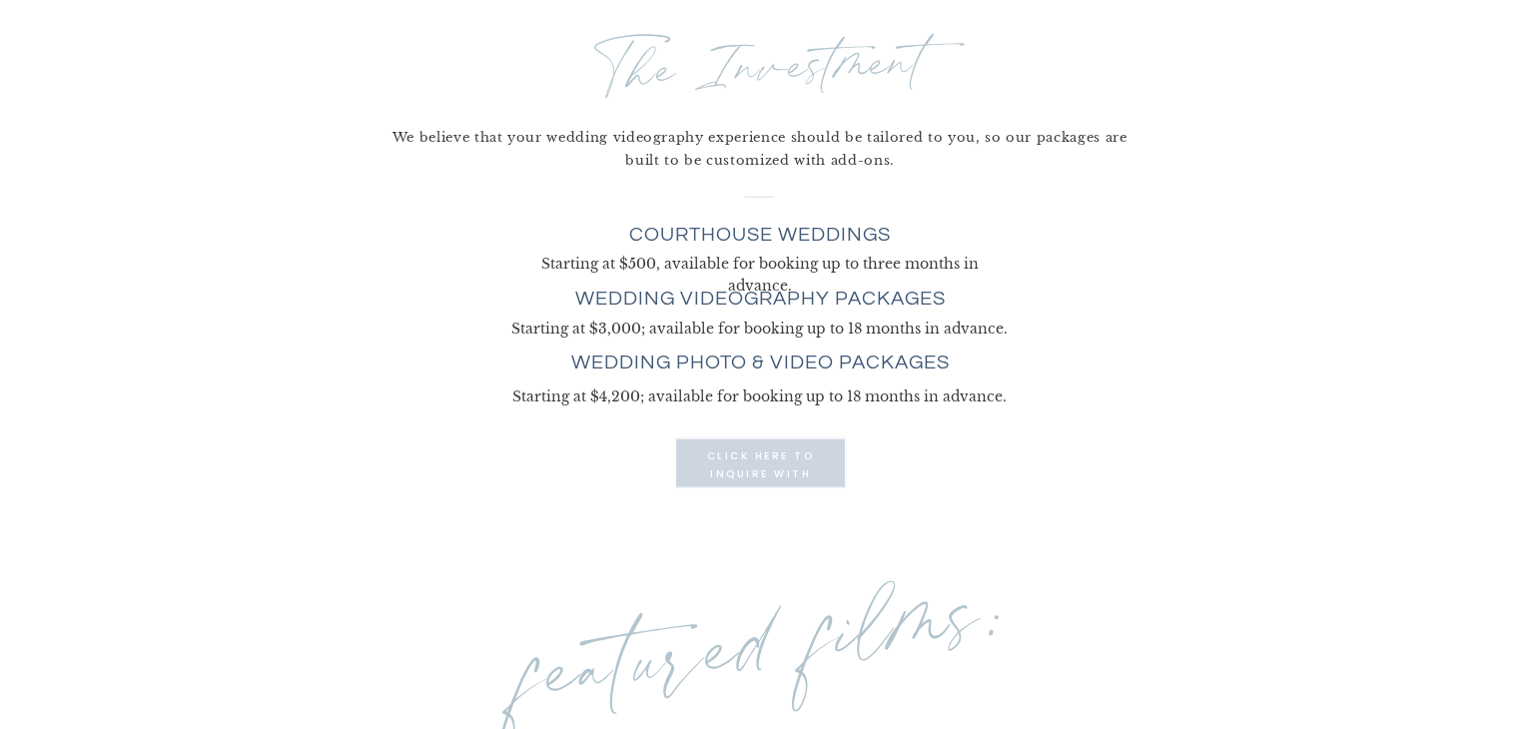
scroll to position [4667, 0]
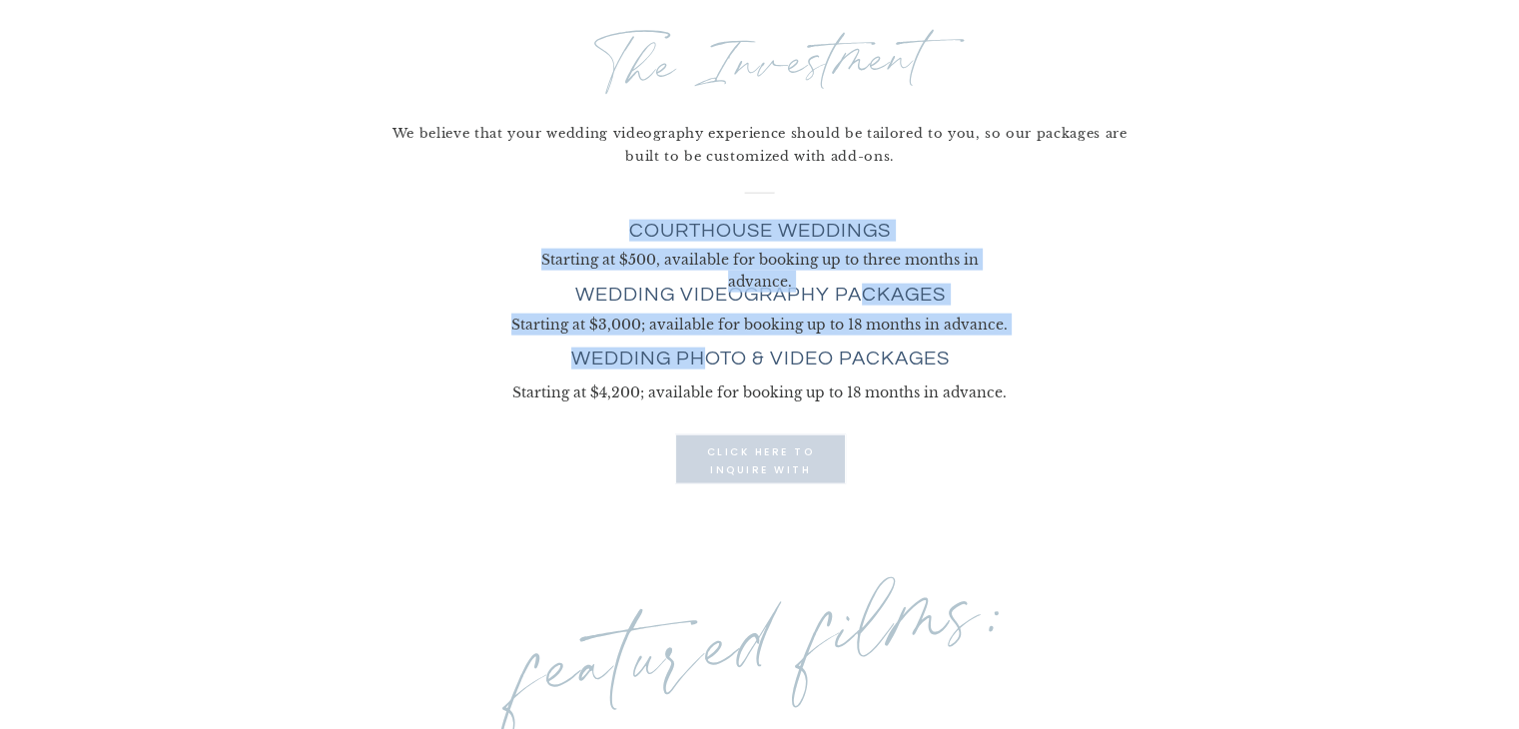
drag, startPoint x: 696, startPoint y: 355, endPoint x: 873, endPoint y: 305, distance: 183.7
click at [873, 305] on div "The Investment We believe that your wedding videography experience should be ta…" at bounding box center [760, 254] width 1199 height 524
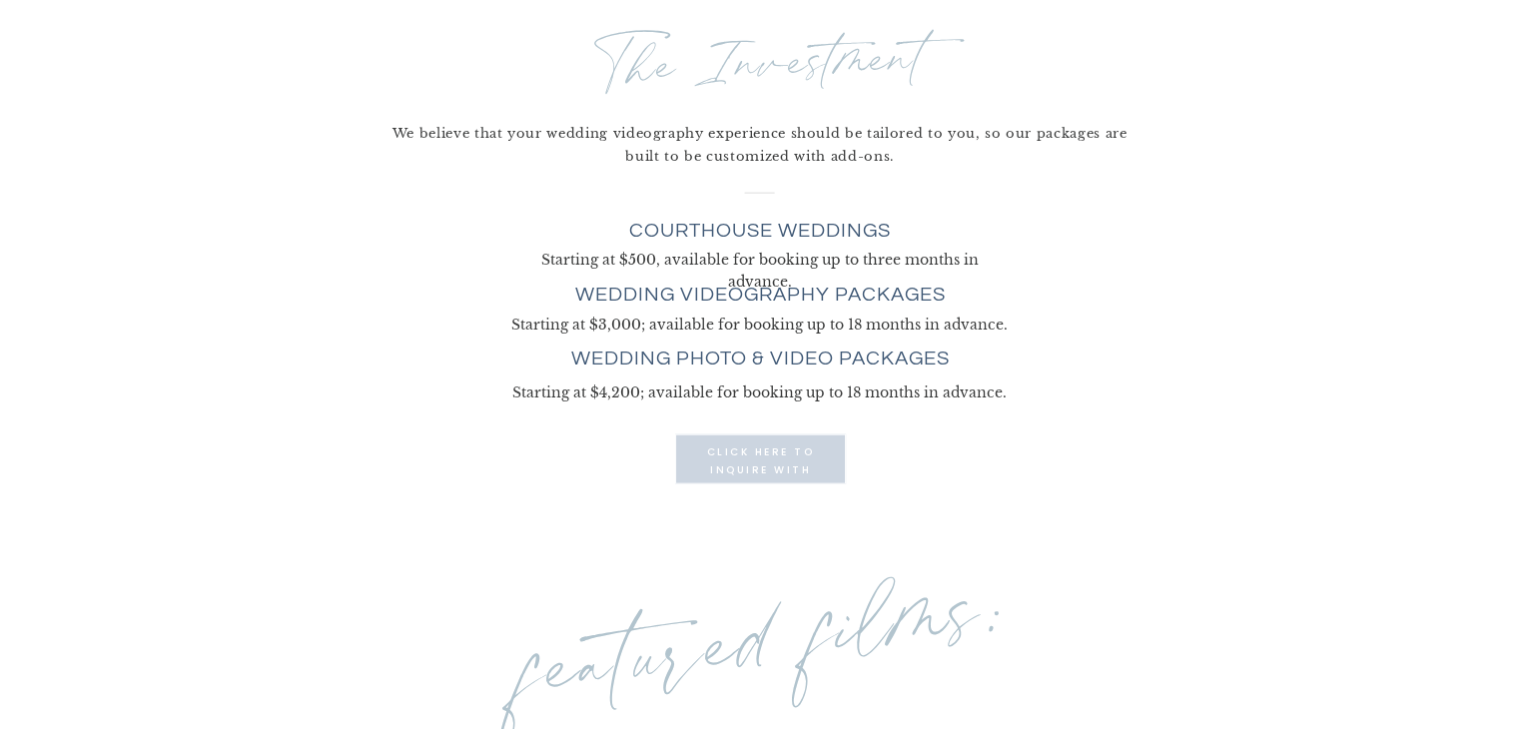
click at [827, 365] on h3 "wedding photo & video packages" at bounding box center [760, 360] width 417 height 25
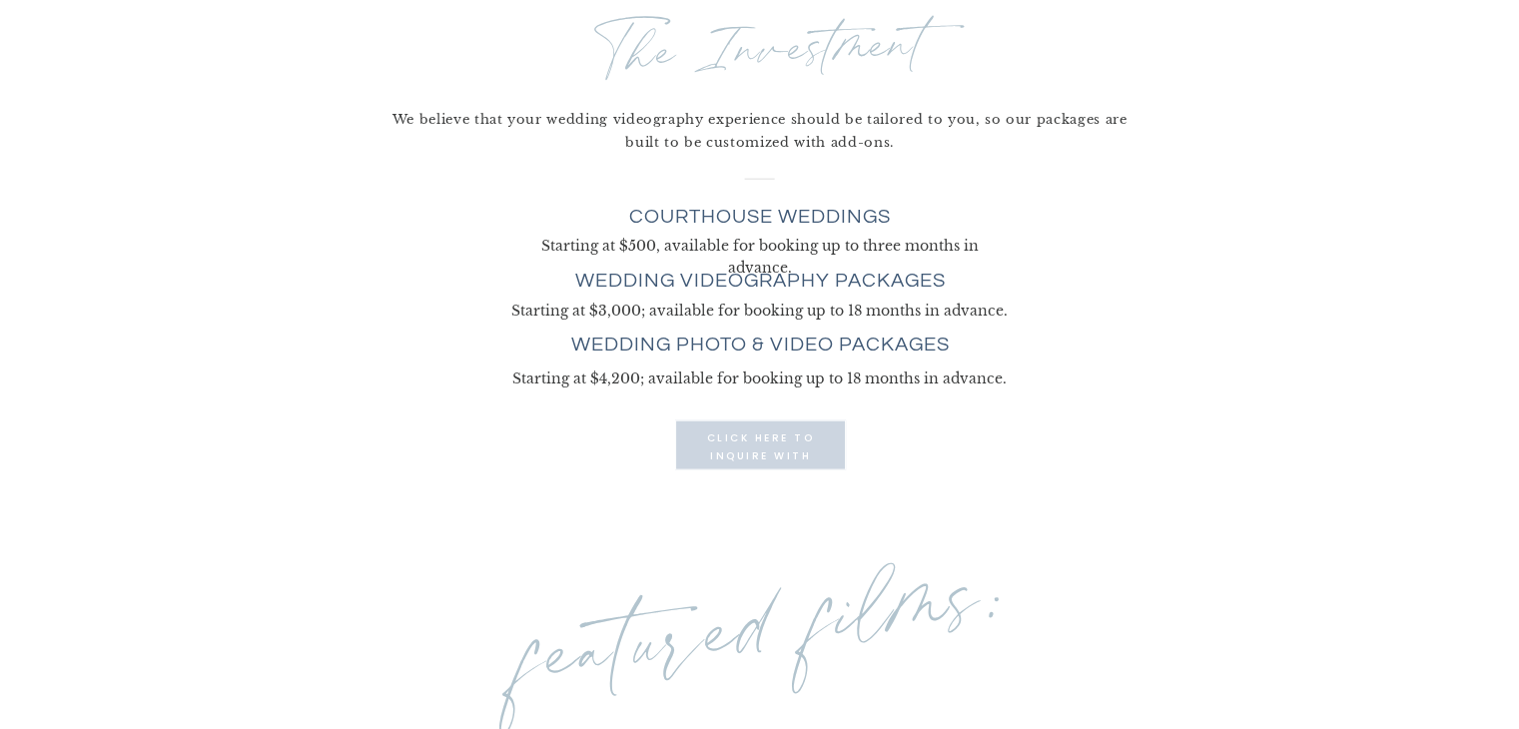
scroll to position [4682, 0]
click at [770, 458] on p "click here to INQUIRE with us" at bounding box center [761, 445] width 124 height 32
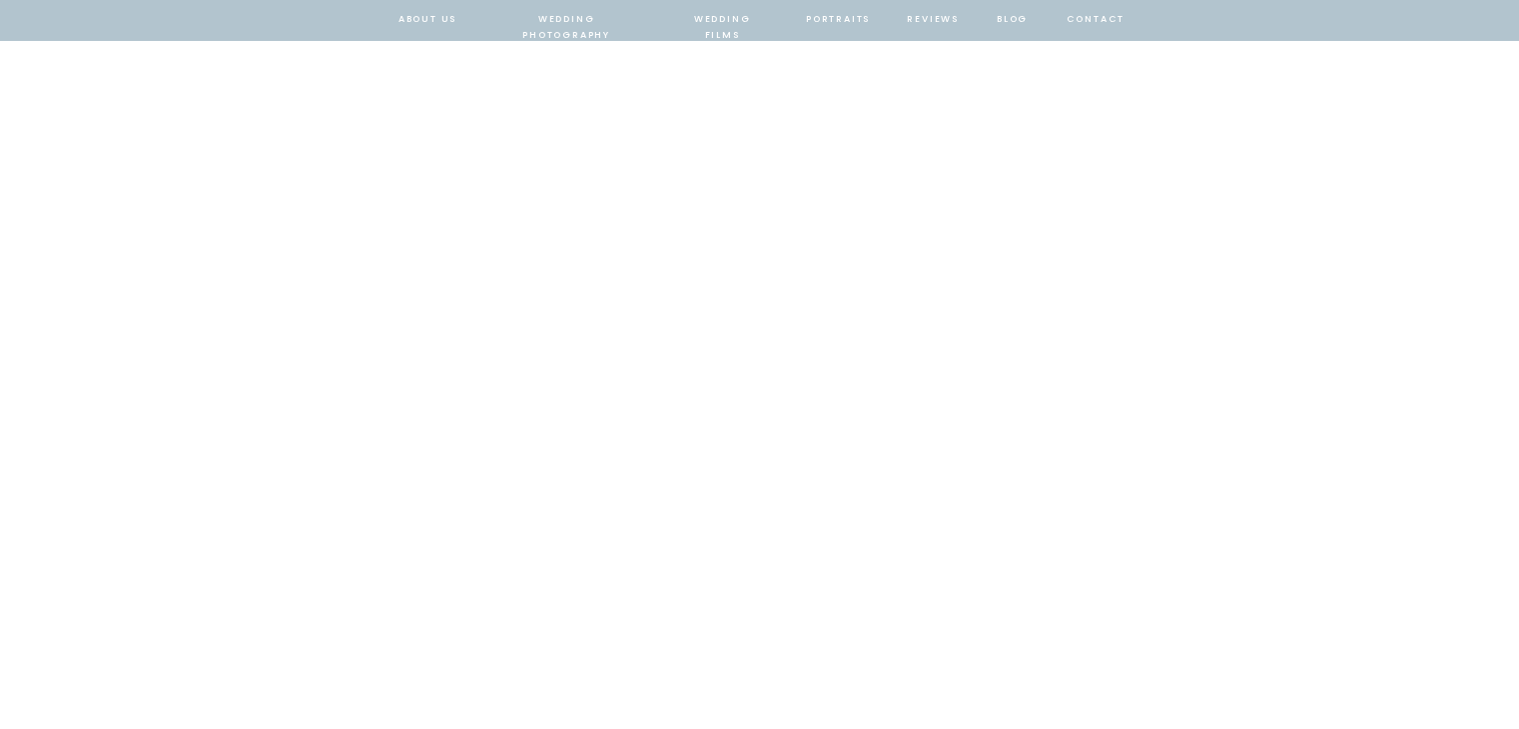
scroll to position [741, 0]
click at [135, 521] on div "KD Captures HOME ABOUT Us Wedding photography Wedding films Portraits Reviews B…" at bounding box center [759, 676] width 1519 height 2834
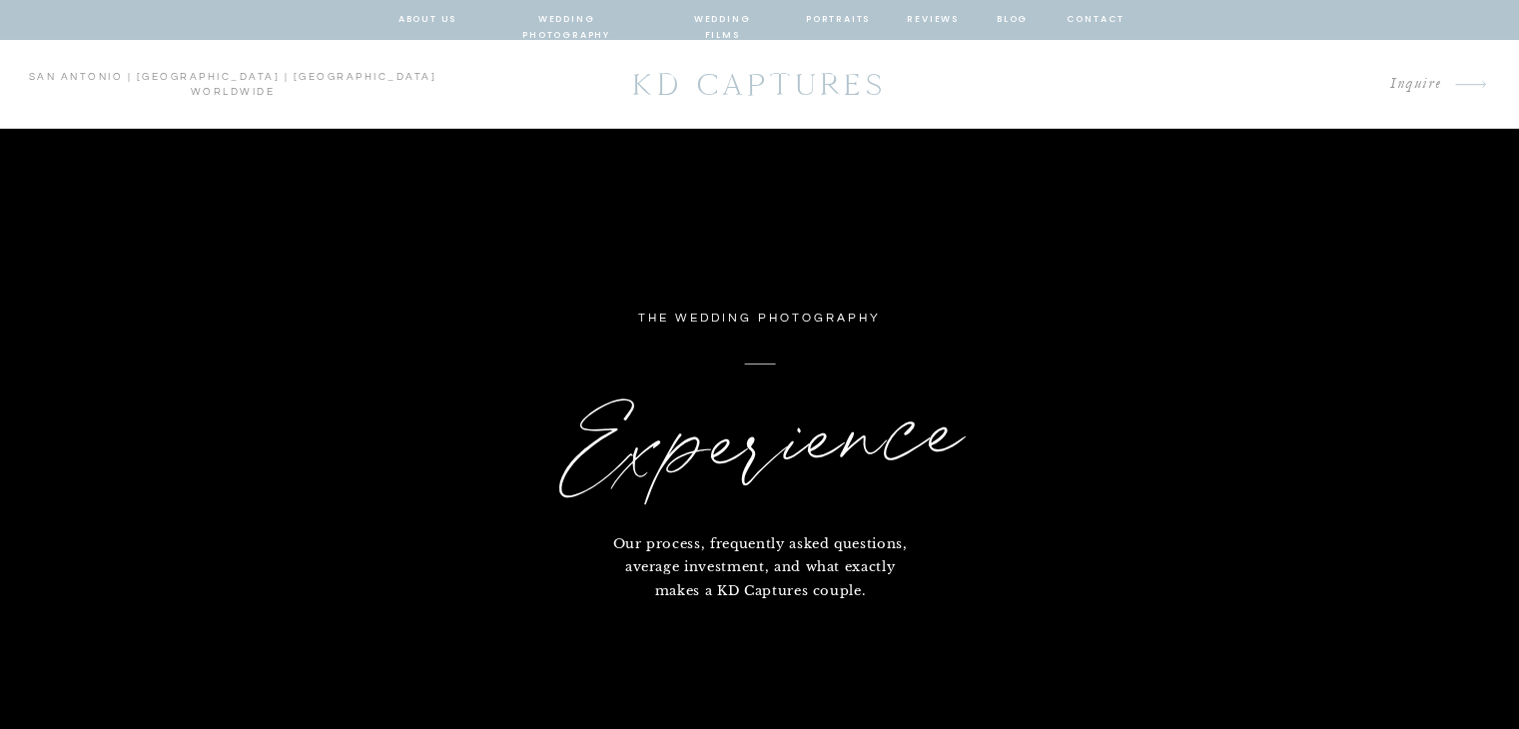
click at [695, 28] on nav "wedding films" at bounding box center [722, 20] width 95 height 18
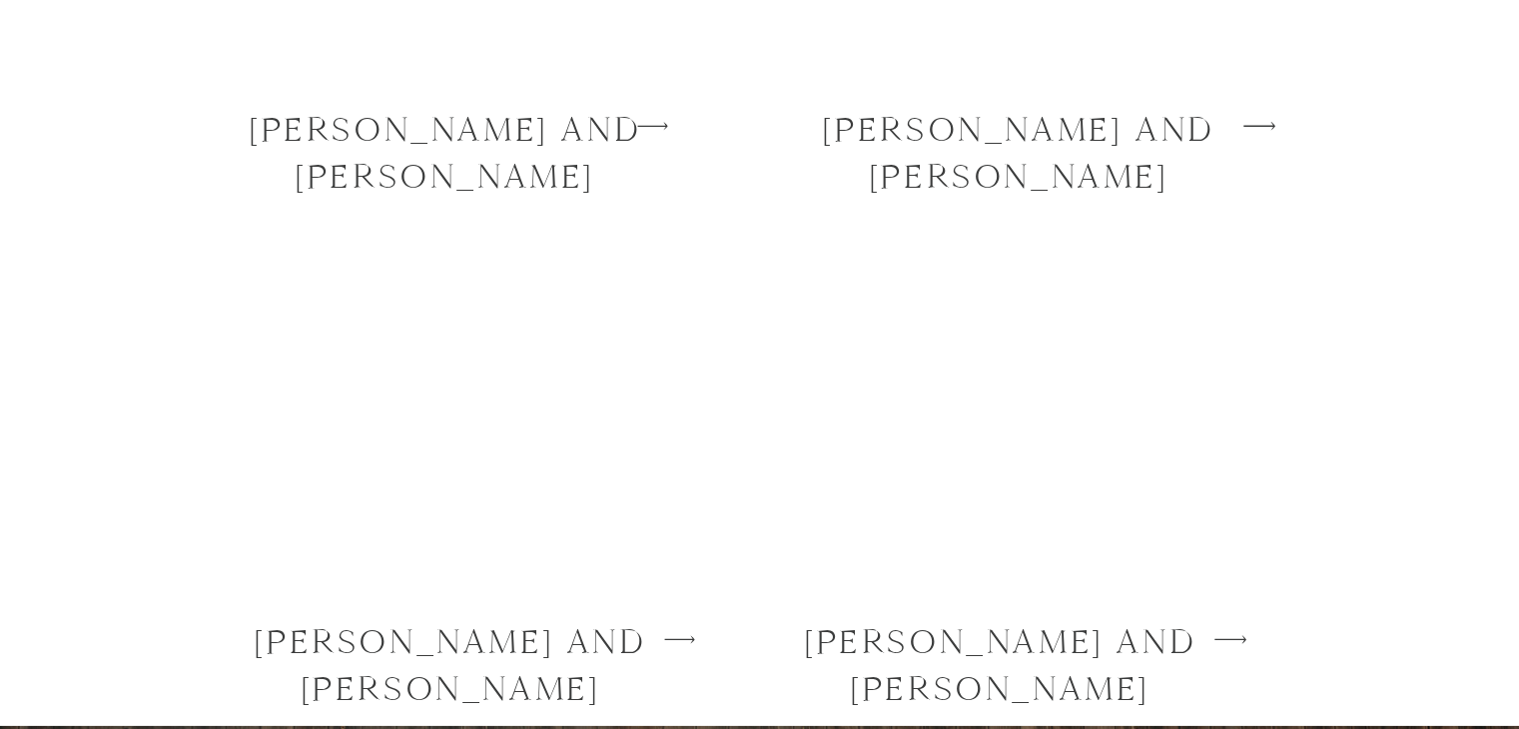
scroll to position [5762, 0]
